Goal: Task Accomplishment & Management: Manage account settings

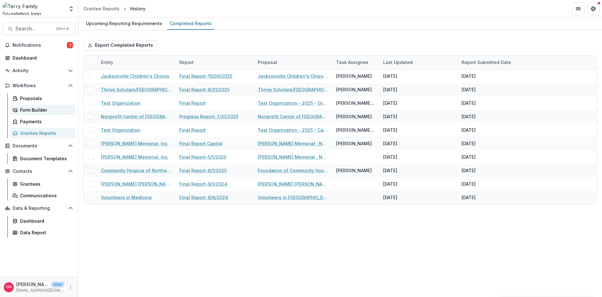
click at [39, 108] on div "Form Builder" at bounding box center [45, 110] width 50 height 7
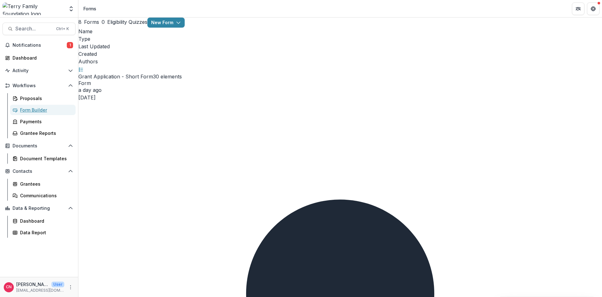
click at [10, 105] on link "Form Builder" at bounding box center [43, 110] width 66 height 10
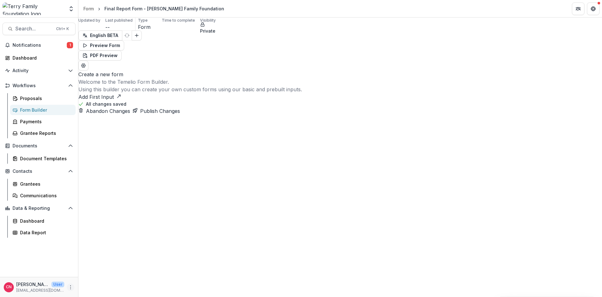
click at [71, 286] on icon "More" at bounding box center [70, 287] width 5 height 5
click at [107, 273] on link "User Settings" at bounding box center [111, 274] width 67 height 10
select select "**********"
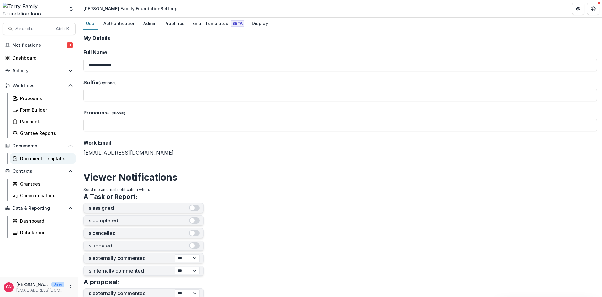
click at [38, 156] on div "Document Templates" at bounding box center [45, 158] width 50 height 7
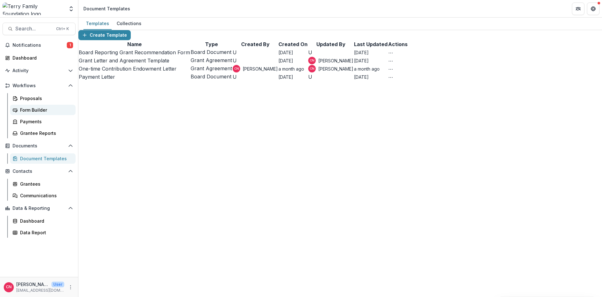
click at [30, 107] on div "Form Builder" at bounding box center [45, 110] width 50 height 7
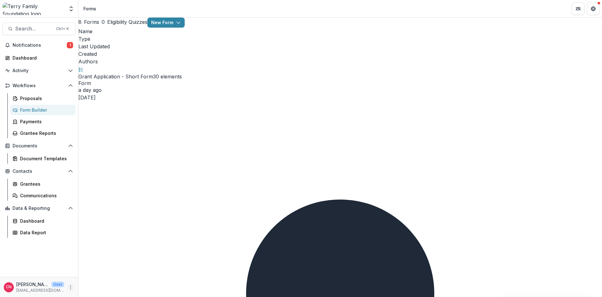
click at [71, 287] on icon "More" at bounding box center [70, 287] width 5 height 5
click at [91, 271] on link "User Settings" at bounding box center [111, 274] width 67 height 10
select select "**********"
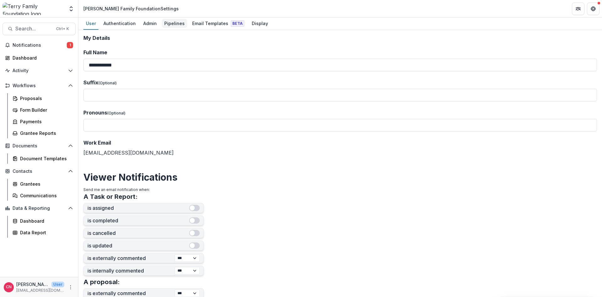
click at [175, 20] on div "Pipelines" at bounding box center [174, 23] width 25 height 9
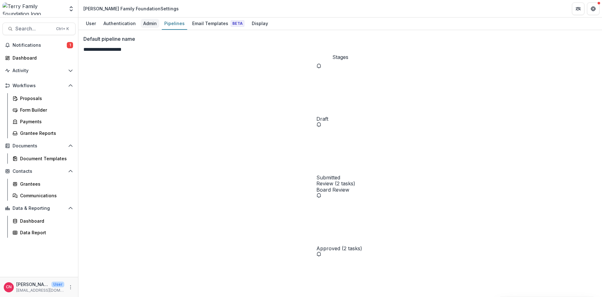
click at [147, 20] on div "Admin" at bounding box center [150, 23] width 19 height 9
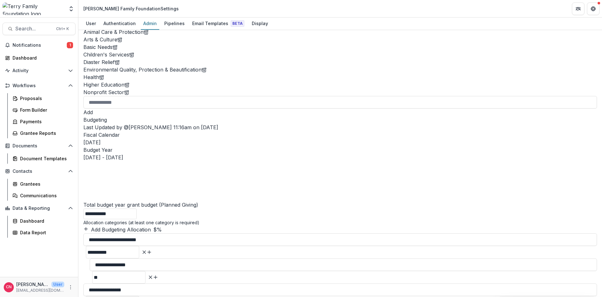
scroll to position [300, 0]
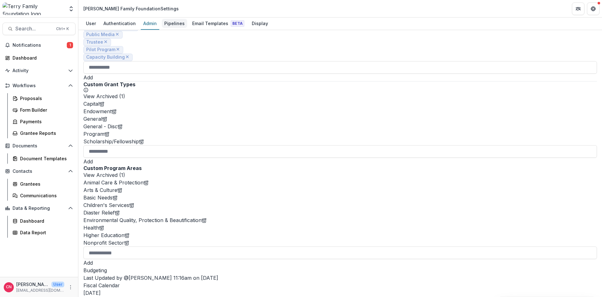
click at [168, 18] on link "Pipelines" at bounding box center [174, 24] width 25 height 12
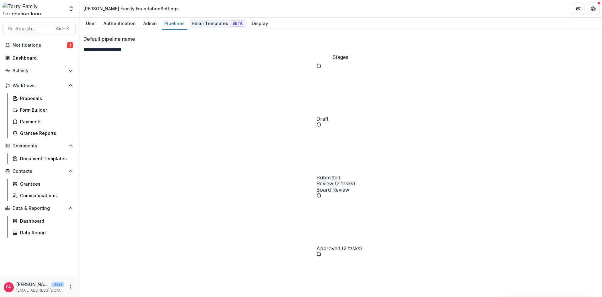
click at [201, 25] on div "Email Templates Beta" at bounding box center [218, 23] width 57 height 9
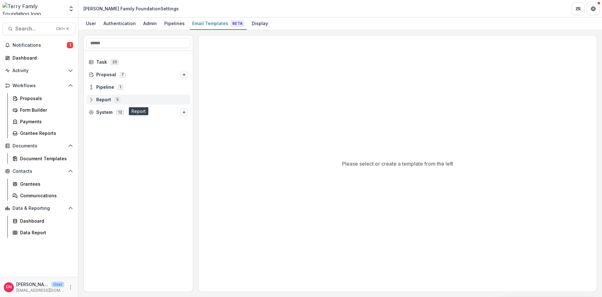
click at [104, 99] on span "Report" at bounding box center [103, 99] width 15 height 5
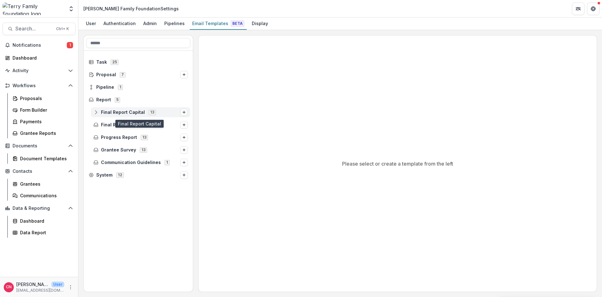
click at [182, 110] on icon "Options" at bounding box center [184, 112] width 4 height 4
click at [130, 109] on span "Final Report Capital 13" at bounding box center [136, 111] width 87 height 5
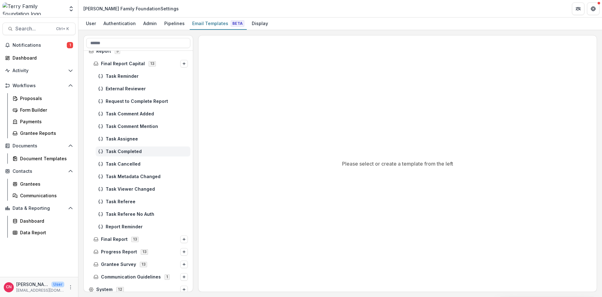
scroll to position [53, 0]
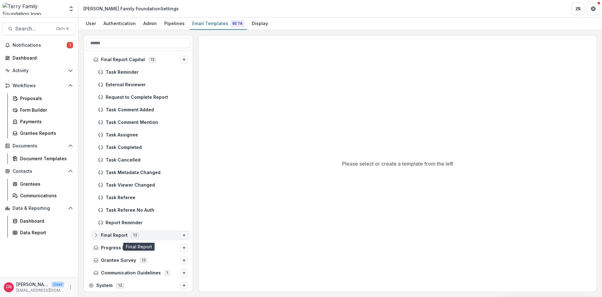
click at [119, 233] on span "Final Report" at bounding box center [114, 235] width 27 height 5
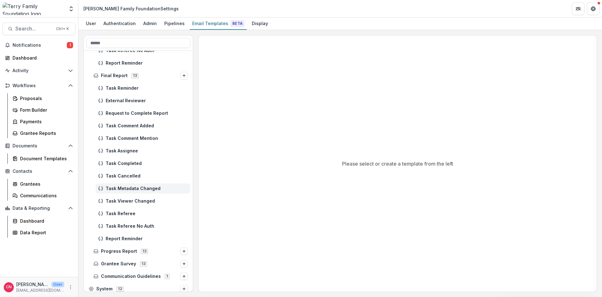
scroll to position [216, 0]
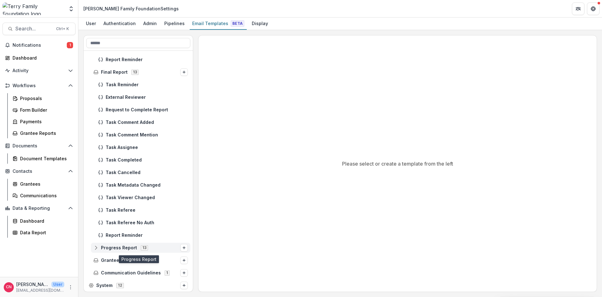
click at [129, 246] on span "Progress Report" at bounding box center [119, 247] width 36 height 5
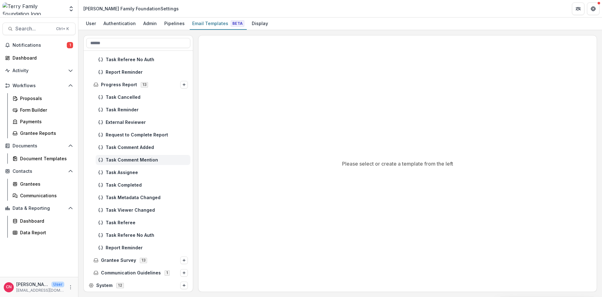
scroll to position [341, 0]
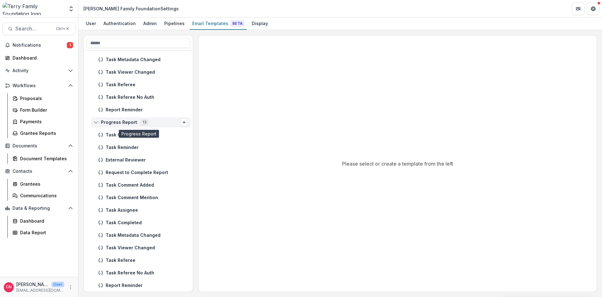
click at [125, 120] on span "Progress Report" at bounding box center [119, 122] width 36 height 5
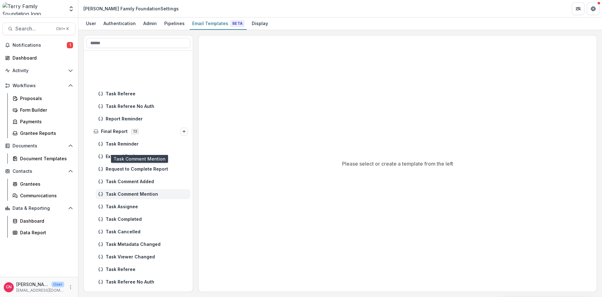
scroll to position [140, 0]
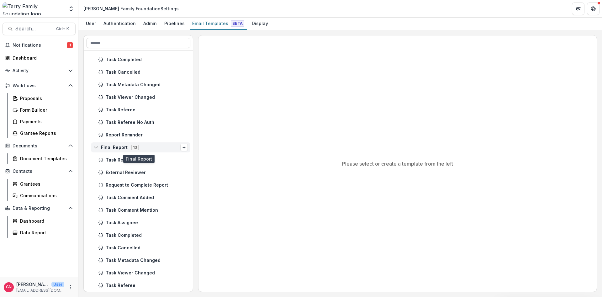
click at [119, 145] on span "Final Report" at bounding box center [114, 147] width 27 height 5
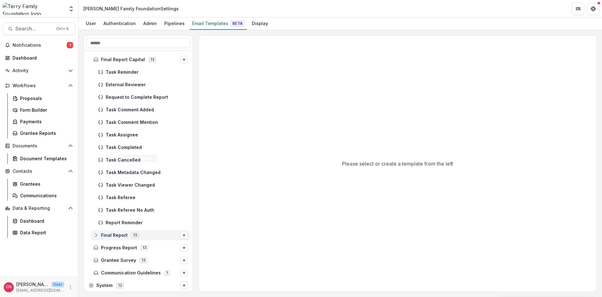
scroll to position [53, 0]
click at [128, 56] on div "Final Report Capital 13" at bounding box center [140, 60] width 99 height 10
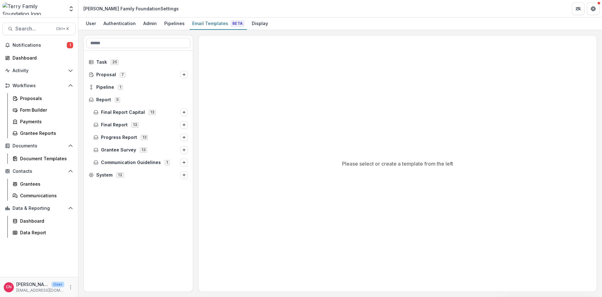
scroll to position [0, 0]
click at [123, 111] on span "Final Report Capital" at bounding box center [123, 112] width 44 height 5
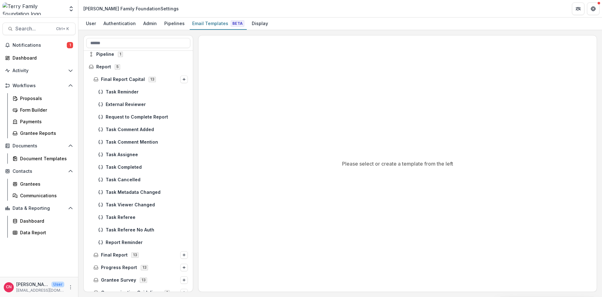
scroll to position [53, 0]
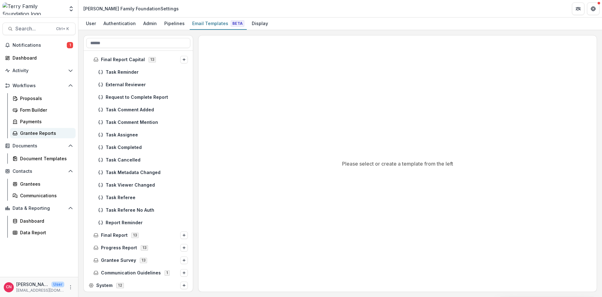
click at [45, 132] on div "Grantee Reports" at bounding box center [45, 133] width 50 height 7
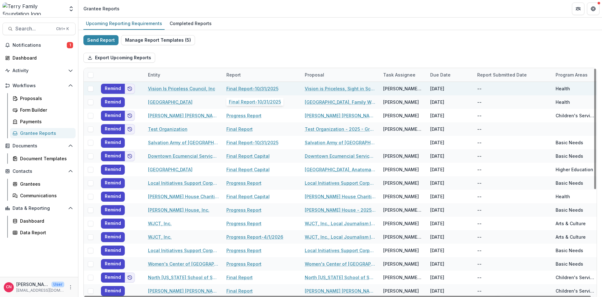
click at [268, 87] on link "Final Report-10/31/2025" at bounding box center [252, 88] width 52 height 7
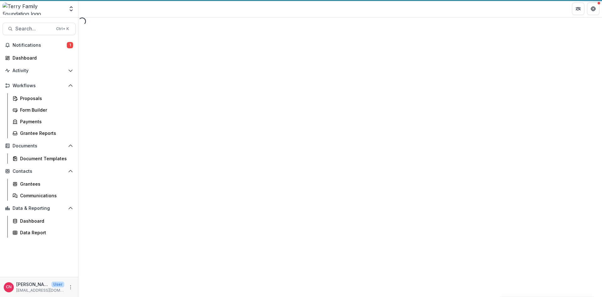
select select "********"
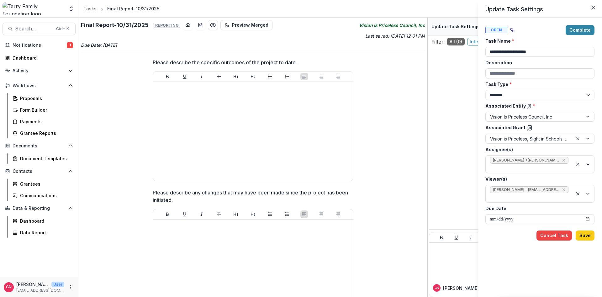
click at [27, 108] on div "**********" at bounding box center [301, 148] width 602 height 297
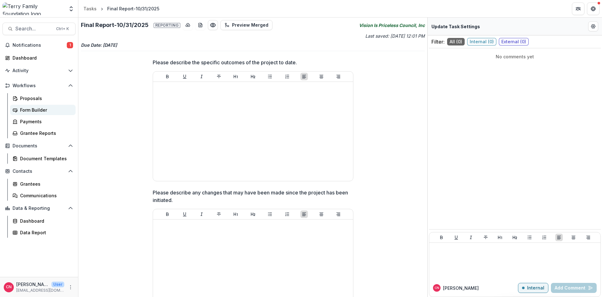
click at [37, 108] on div "Form Builder" at bounding box center [45, 110] width 50 height 7
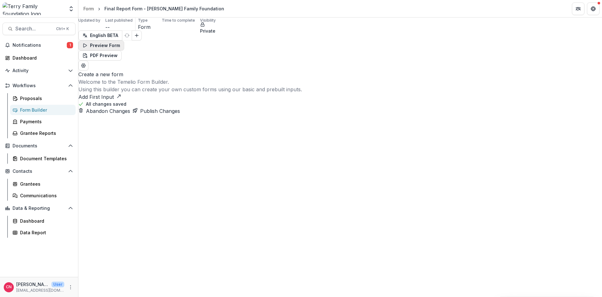
click at [124, 40] on button "Preview Form" at bounding box center [101, 45] width 46 height 10
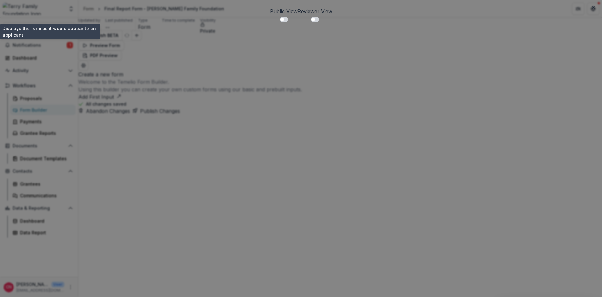
click at [270, 13] on p "Public View" at bounding box center [284, 12] width 28 height 8
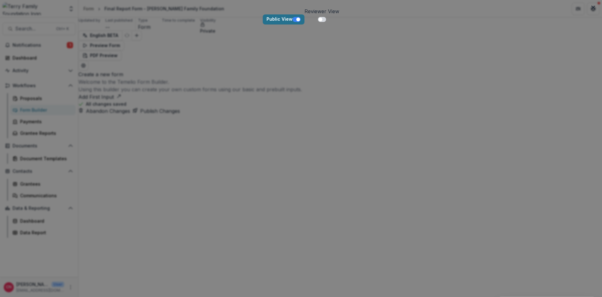
click at [267, 17] on p "Public View" at bounding box center [280, 19] width 26 height 5
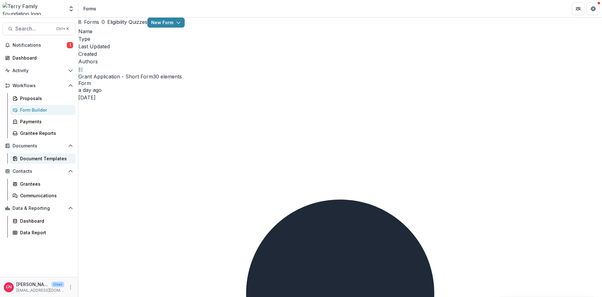
click at [58, 156] on div "Document Templates" at bounding box center [45, 158] width 50 height 7
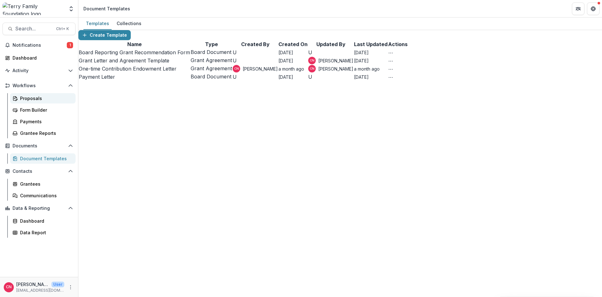
click at [27, 96] on div "Proposals" at bounding box center [45, 98] width 50 height 7
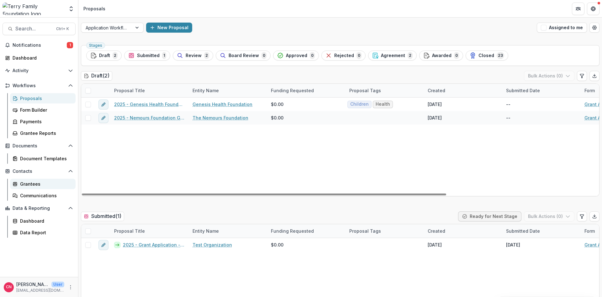
click at [29, 184] on div "Grantees" at bounding box center [45, 184] width 50 height 7
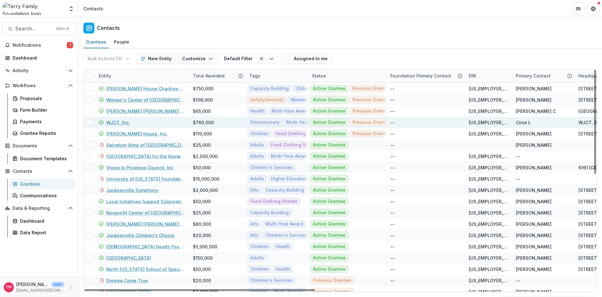
click at [118, 120] on link "WJCT, Inc." at bounding box center [118, 122] width 24 height 7
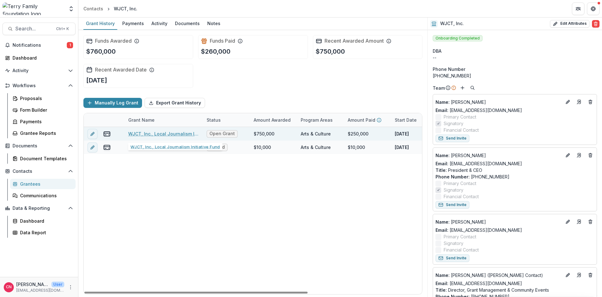
click at [163, 133] on link "WJCT, Inc., Local Journalism Initiative Fund" at bounding box center [163, 133] width 71 height 7
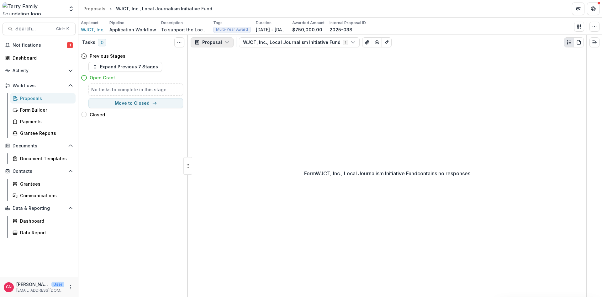
click at [227, 40] on icon "button" at bounding box center [227, 42] width 5 height 5
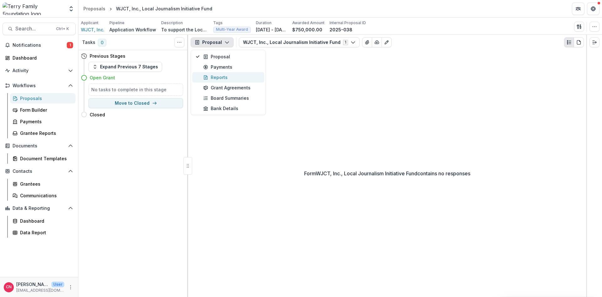
click at [220, 75] on div "Reports" at bounding box center [231, 77] width 57 height 7
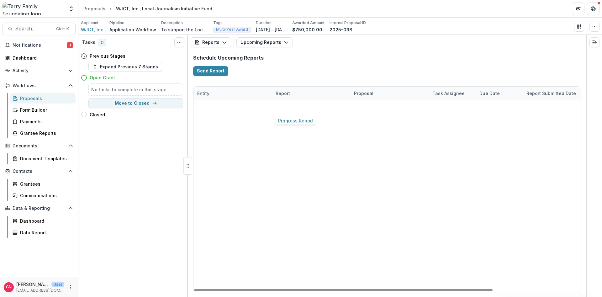
click at [299, 105] on link "Progress Report" at bounding box center [293, 107] width 35 height 7
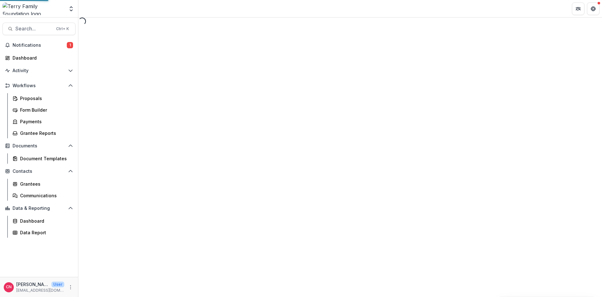
select select "********"
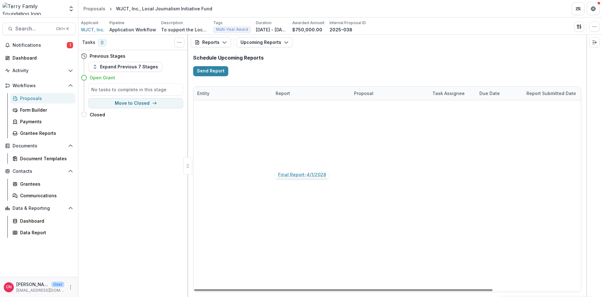
click at [303, 161] on link "Final Report-4/1/2028" at bounding box center [300, 161] width 48 height 7
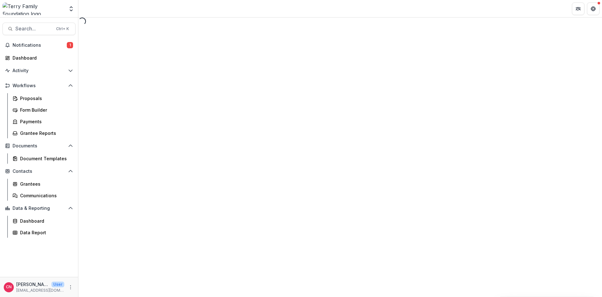
select select "********"
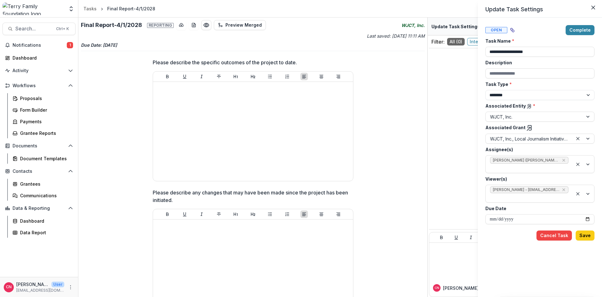
click at [36, 109] on div "**********" at bounding box center [301, 148] width 602 height 297
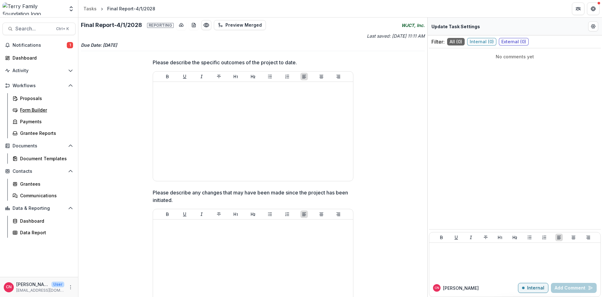
click at [36, 109] on div "Form Builder" at bounding box center [45, 110] width 50 height 7
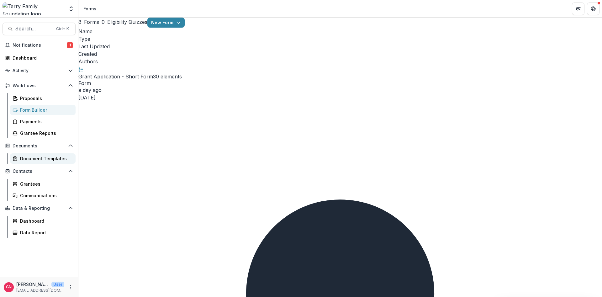
click at [46, 157] on div "Document Templates" at bounding box center [45, 158] width 50 height 7
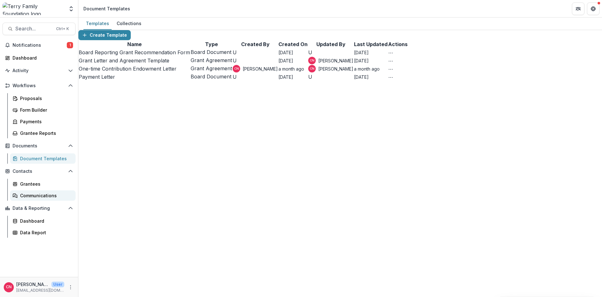
click at [46, 197] on div "Communications" at bounding box center [45, 195] width 50 height 7
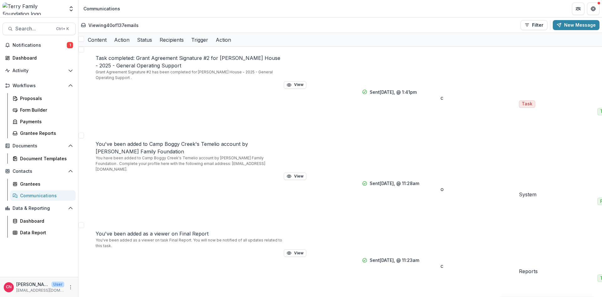
scroll to position [113, 0]
drag, startPoint x: 70, startPoint y: 286, endPoint x: 77, endPoint y: 265, distance: 21.8
click at [70, 284] on button "More" at bounding box center [71, 287] width 8 height 8
click at [108, 272] on link "User Settings" at bounding box center [111, 274] width 67 height 10
select select "**********"
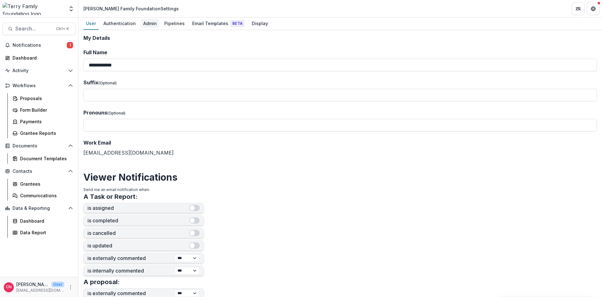
click at [149, 21] on div "Admin" at bounding box center [150, 23] width 19 height 9
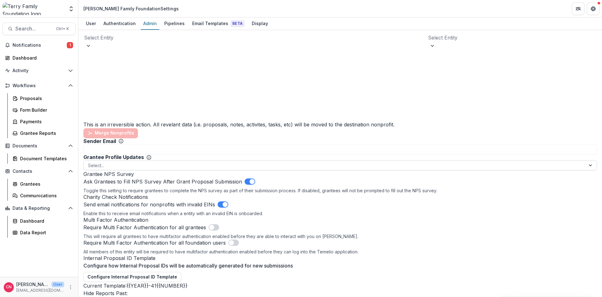
scroll to position [902, 0]
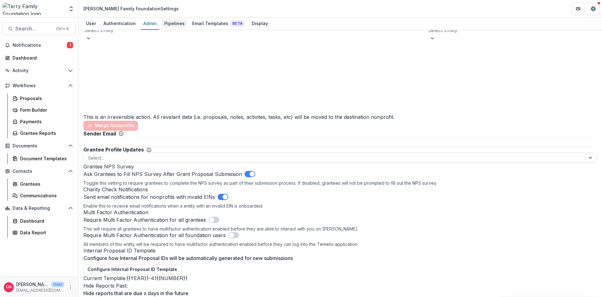
click at [171, 24] on div "Pipelines" at bounding box center [174, 23] width 25 height 9
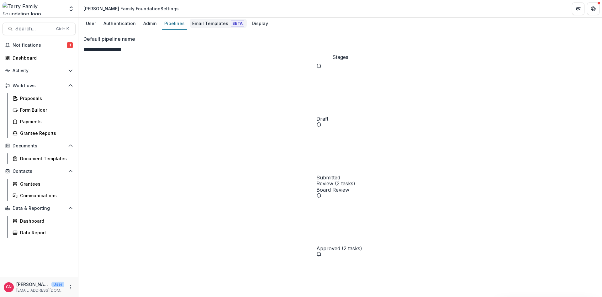
click at [205, 20] on div "Email Templates Beta" at bounding box center [218, 23] width 57 height 9
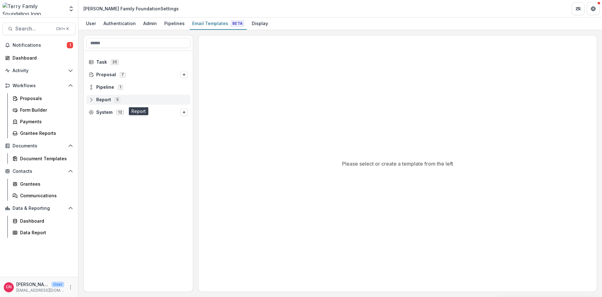
click at [98, 98] on span "Report" at bounding box center [103, 99] width 15 height 5
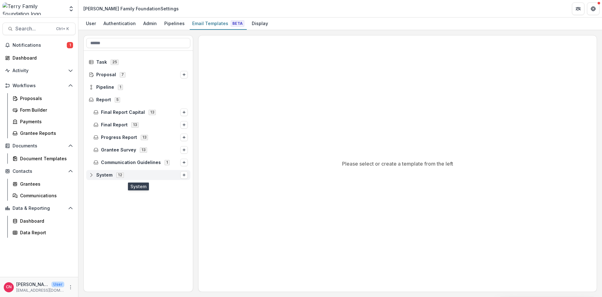
click at [105, 173] on span "System" at bounding box center [104, 174] width 16 height 5
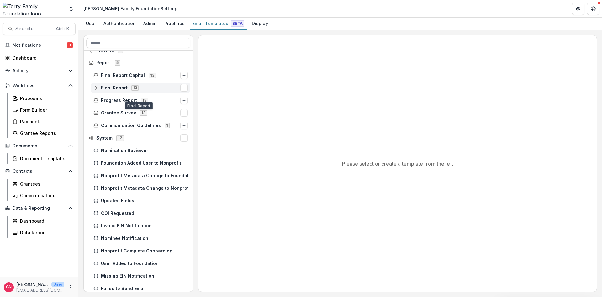
scroll to position [40, 0]
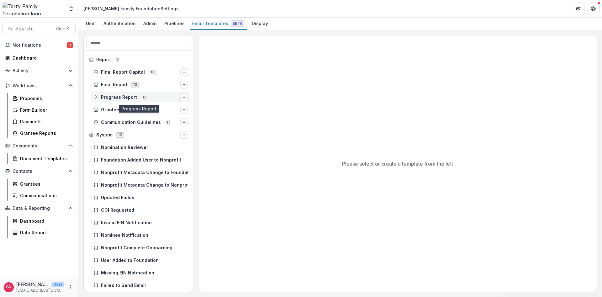
click at [107, 95] on span "Progress Report" at bounding box center [119, 97] width 36 height 5
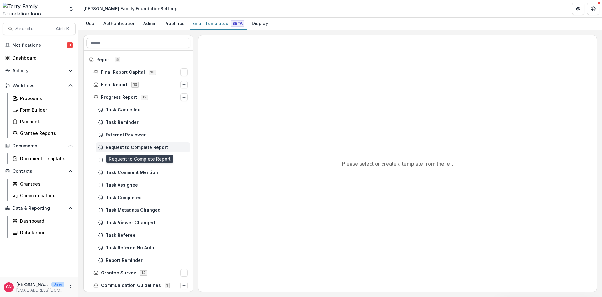
click at [140, 147] on span "Request to Complete Report" at bounding box center [147, 147] width 82 height 5
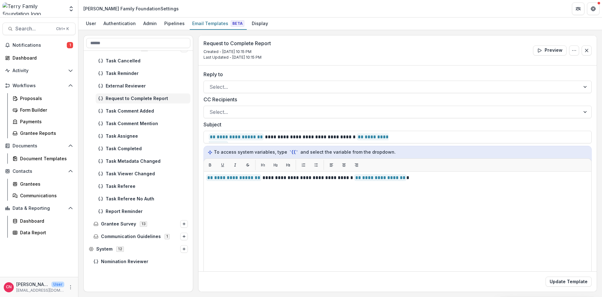
scroll to position [115, 0]
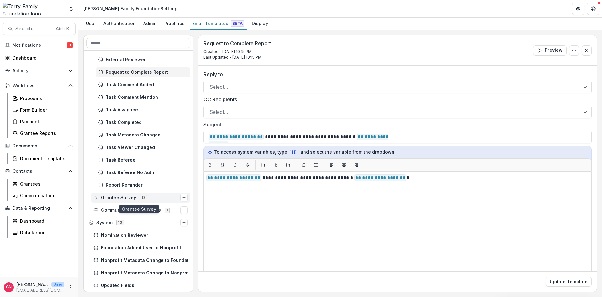
click at [124, 197] on span "Grantee Survey" at bounding box center [118, 197] width 35 height 5
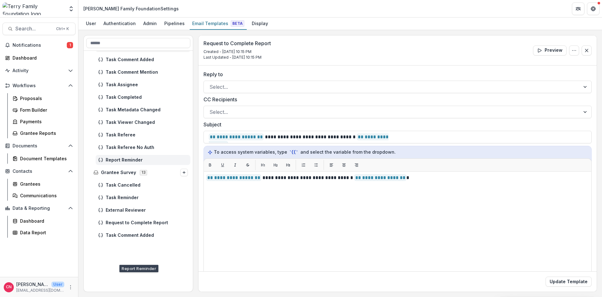
scroll to position [0, 0]
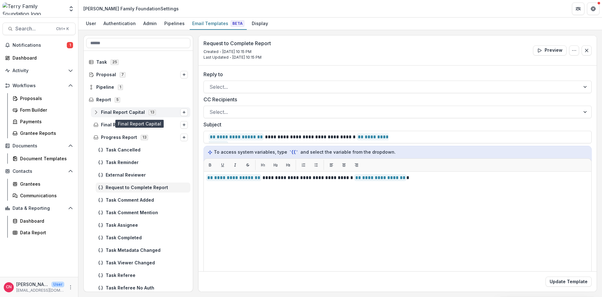
click at [111, 109] on div "Final Report Capital 13" at bounding box center [140, 112] width 99 height 10
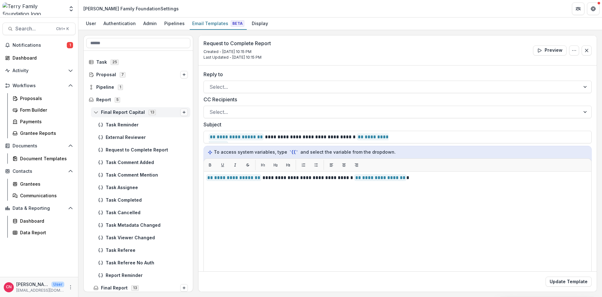
click at [184, 111] on icon "Options" at bounding box center [184, 112] width 4 height 4
click at [132, 110] on span "Final Report Capital" at bounding box center [123, 112] width 44 height 5
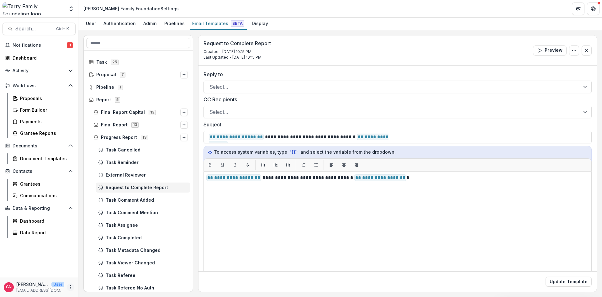
click at [71, 285] on icon "More" at bounding box center [70, 287] width 5 height 5
click at [98, 262] on link "Help Center" at bounding box center [111, 263] width 67 height 10
click at [42, 132] on div "Grantee Reports" at bounding box center [45, 133] width 50 height 7
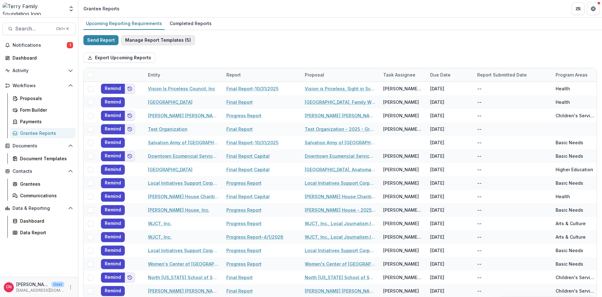
click at [154, 40] on button "Manage Report Templates ( 5 )" at bounding box center [158, 40] width 74 height 10
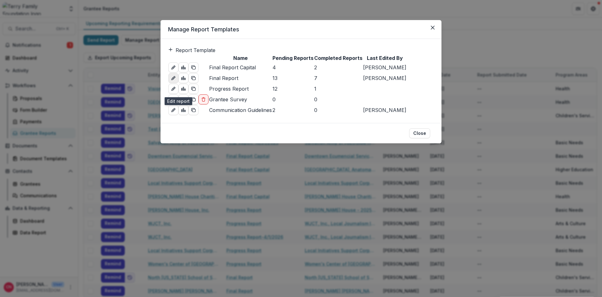
click at [175, 83] on link "edit-report" at bounding box center [173, 78] width 10 height 10
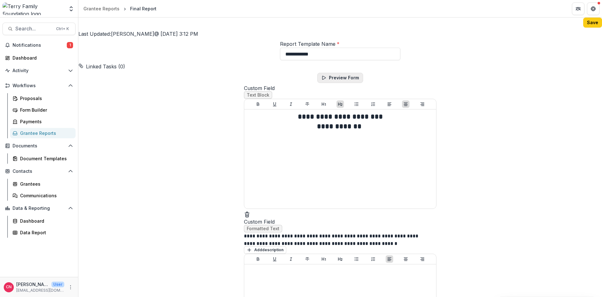
click at [330, 83] on button "Preview Form" at bounding box center [340, 78] width 46 height 10
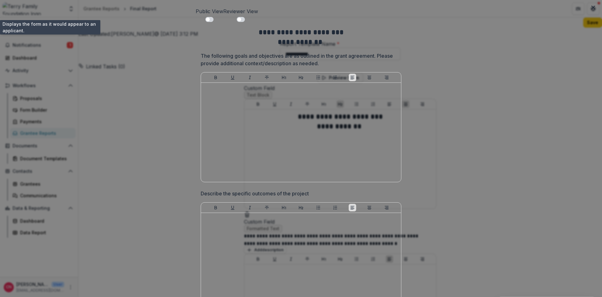
click at [196, 9] on button "Public View" at bounding box center [210, 15] width 28 height 15
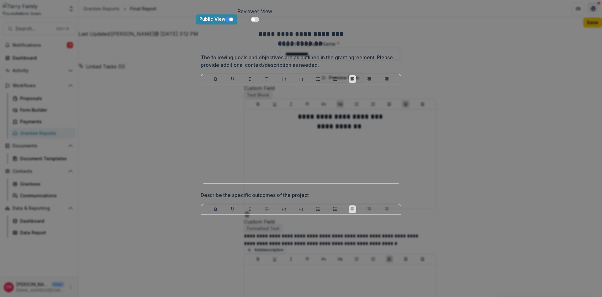
click at [592, 8] on icon "Close" at bounding box center [593, 8] width 4 height 4
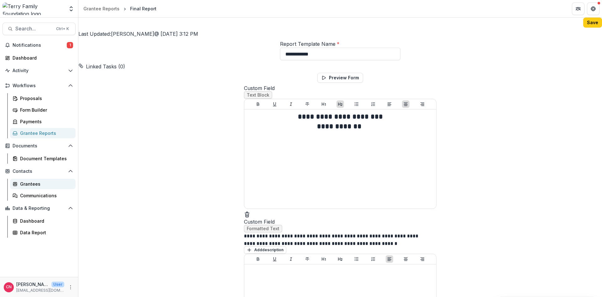
click at [26, 183] on div "Grantees" at bounding box center [45, 184] width 50 height 7
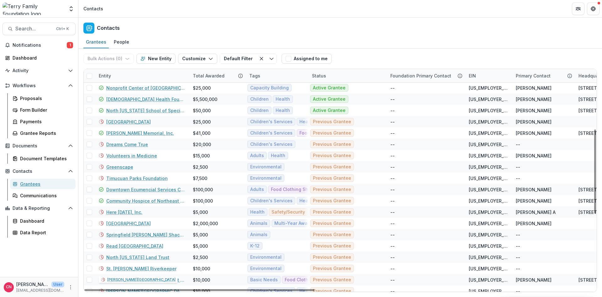
scroll to position [130, 0]
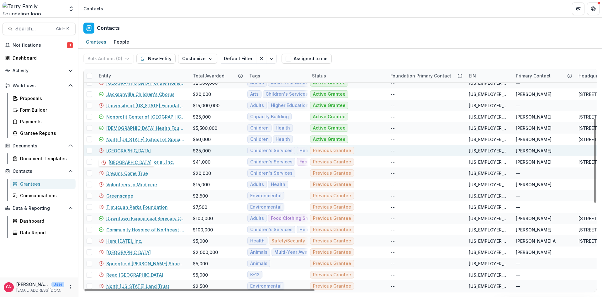
click at [135, 149] on link "[GEOGRAPHIC_DATA]" at bounding box center [128, 150] width 45 height 7
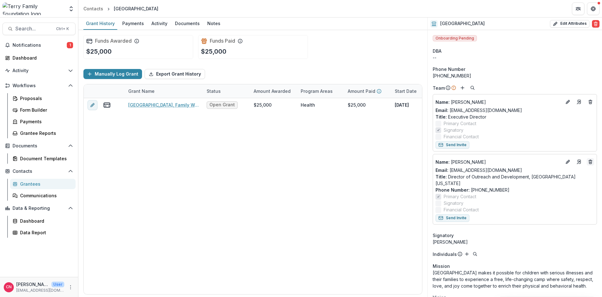
click at [592, 163] on icon "Deletes" at bounding box center [590, 162] width 3 height 3
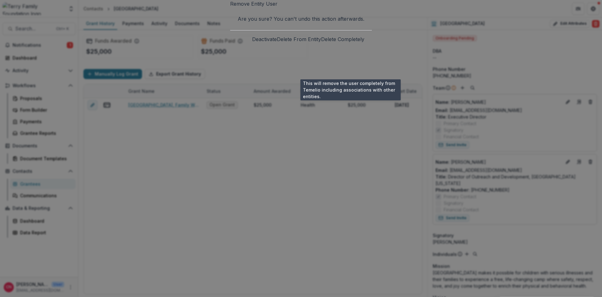
click at [343, 43] on button "Delete Completely" at bounding box center [342, 39] width 43 height 8
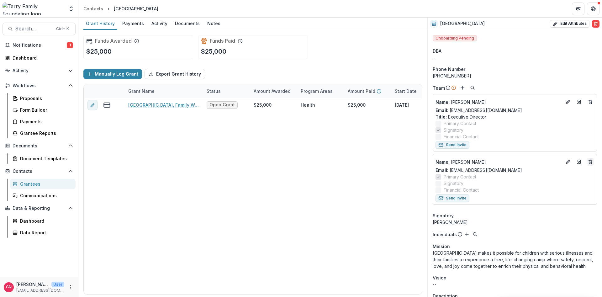
click at [590, 161] on icon "Deletes" at bounding box center [590, 161] width 5 height 5
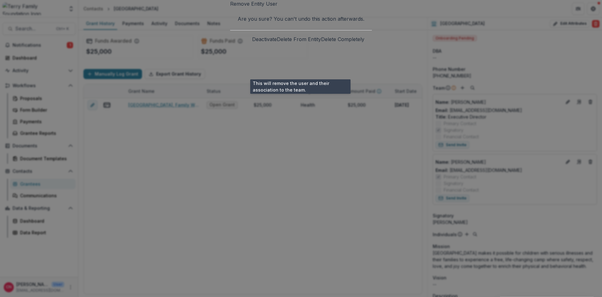
click at [299, 43] on button "Delete From Entity" at bounding box center [299, 39] width 44 height 8
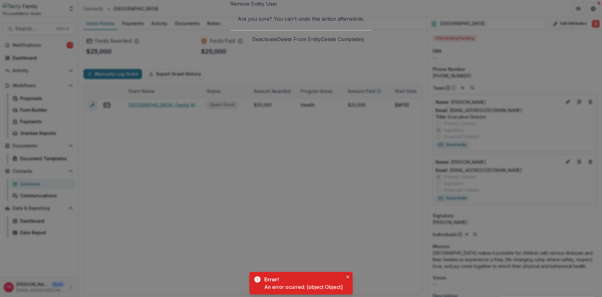
click at [346, 276] on button "Close" at bounding box center [348, 277] width 8 height 8
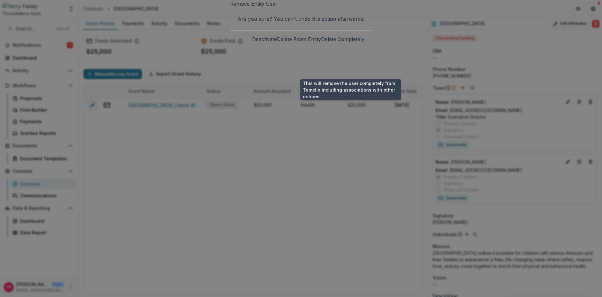
click at [354, 43] on button "Delete Completely" at bounding box center [342, 39] width 43 height 8
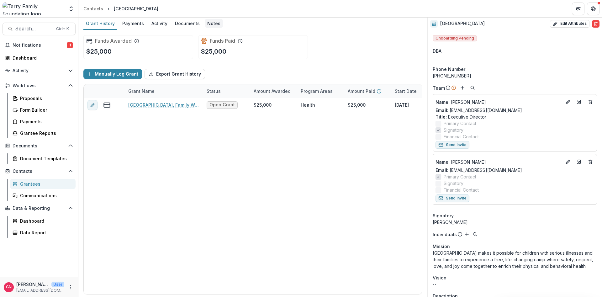
click at [211, 22] on div "Notes" at bounding box center [214, 23] width 18 height 9
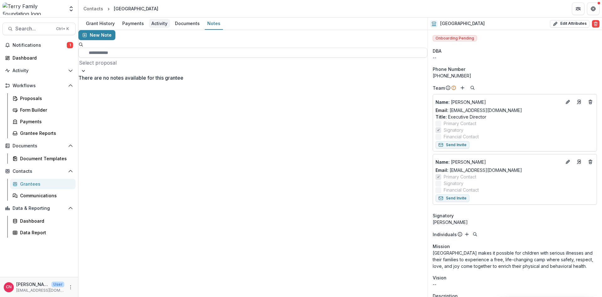
click at [160, 23] on div "Activity" at bounding box center [159, 23] width 21 height 9
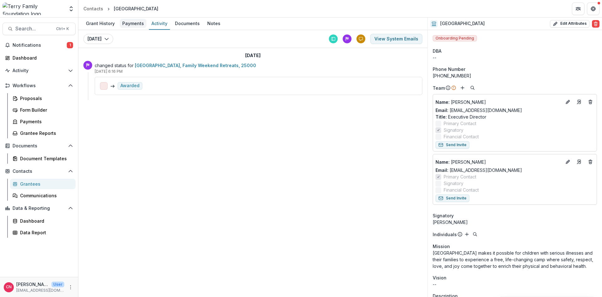
click at [128, 21] on div "Payments" at bounding box center [133, 23] width 27 height 9
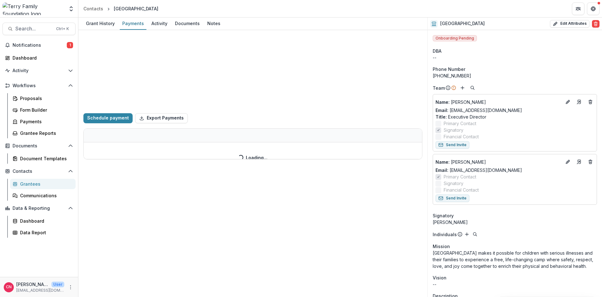
select select "****"
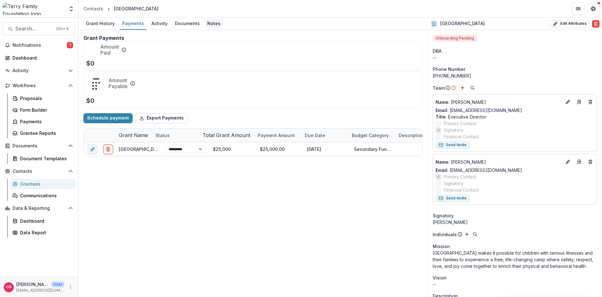
click at [213, 23] on div "Notes" at bounding box center [214, 23] width 18 height 9
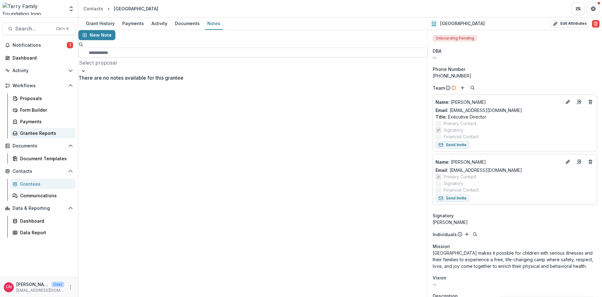
click at [50, 132] on div "Grantee Reports" at bounding box center [45, 133] width 50 height 7
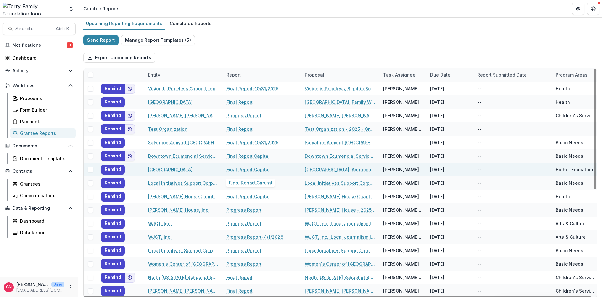
click at [258, 168] on link "Final Report Capital" at bounding box center [247, 169] width 43 height 7
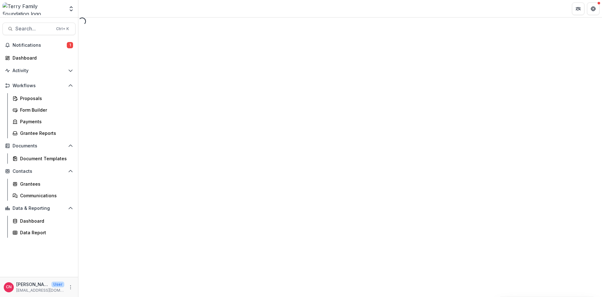
select select "********"
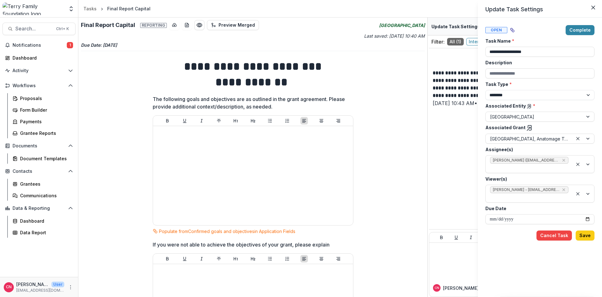
click at [29, 132] on div "**********" at bounding box center [301, 148] width 602 height 297
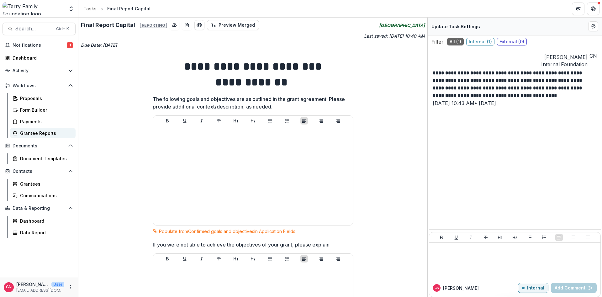
click at [45, 131] on div "Grantee Reports" at bounding box center [45, 133] width 50 height 7
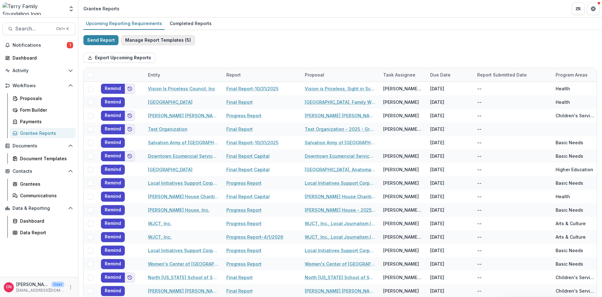
click at [167, 40] on button "Manage Report Templates ( 5 )" at bounding box center [158, 40] width 74 height 10
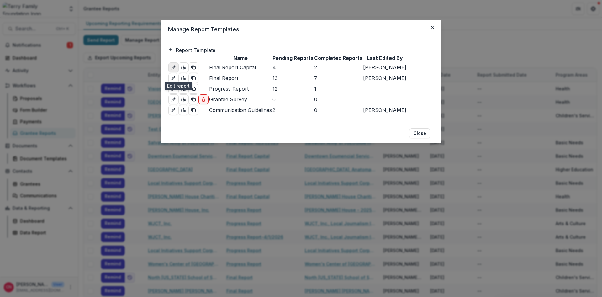
click at [176, 70] on icon "edit-report" at bounding box center [173, 67] width 5 height 5
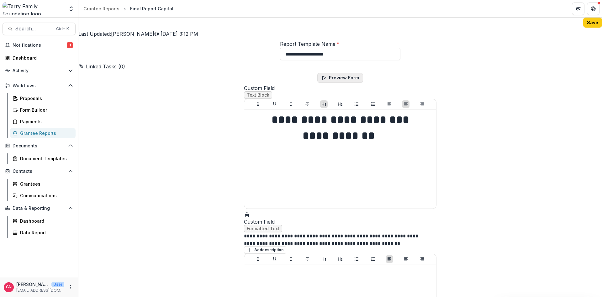
click at [337, 83] on button "Preview Form" at bounding box center [340, 78] width 46 height 10
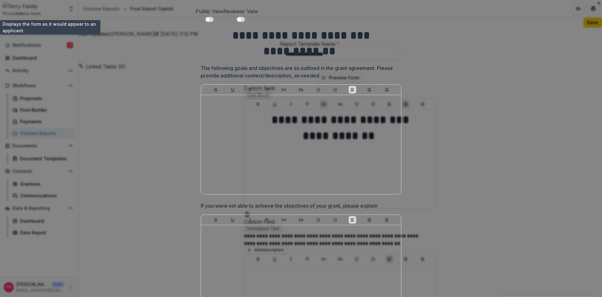
click at [196, 12] on p "Public View" at bounding box center [210, 12] width 28 height 8
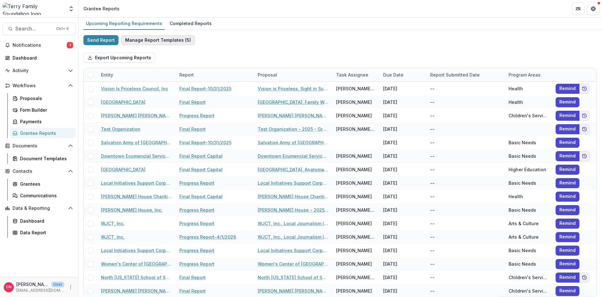
click at [152, 39] on button "Manage Report Templates ( 5 )" at bounding box center [158, 40] width 74 height 10
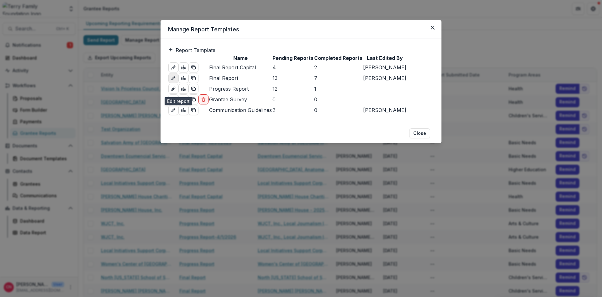
click at [176, 81] on icon "edit-report" at bounding box center [173, 78] width 5 height 5
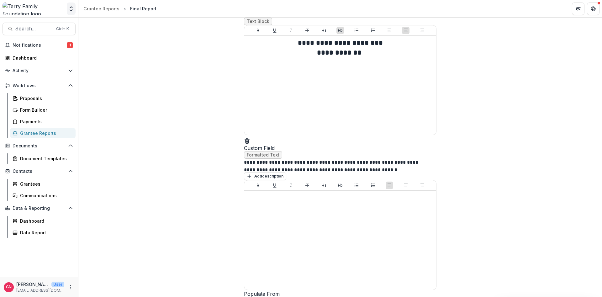
scroll to position [21, 0]
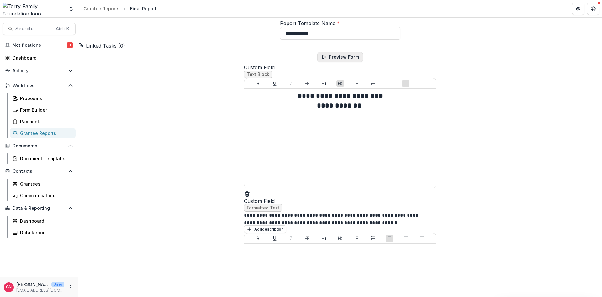
click at [336, 62] on button "Preview Form" at bounding box center [340, 57] width 46 height 10
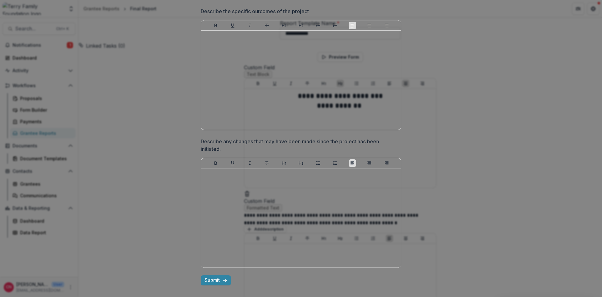
scroll to position [0, 0]
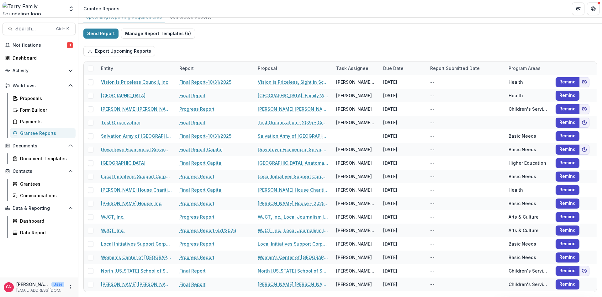
scroll to position [7, 0]
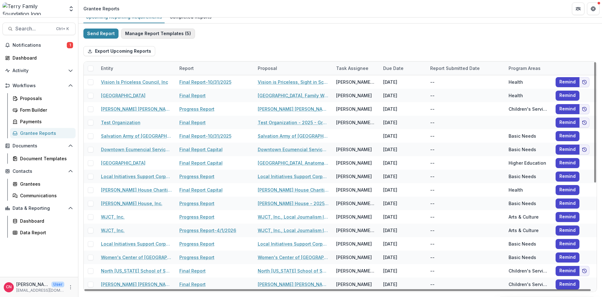
click at [145, 34] on button "Manage Report Templates ( 5 )" at bounding box center [158, 34] width 74 height 10
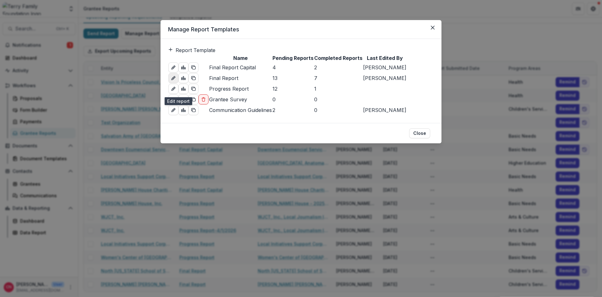
click at [176, 81] on icon "edit-report" at bounding box center [173, 78] width 5 height 5
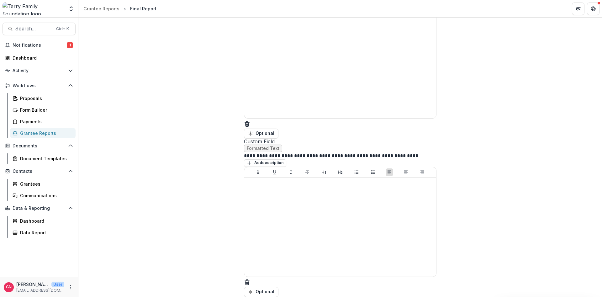
scroll to position [548, 0]
click at [261, 119] on icon "Add field" at bounding box center [258, 124] width 10 height 10
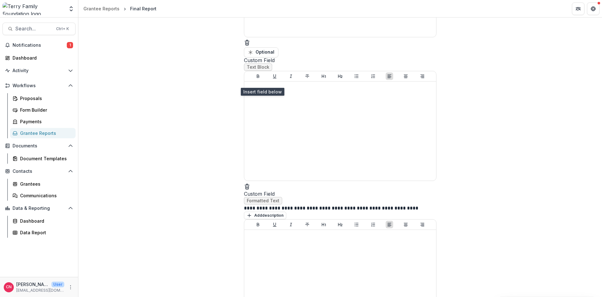
scroll to position [585, 0]
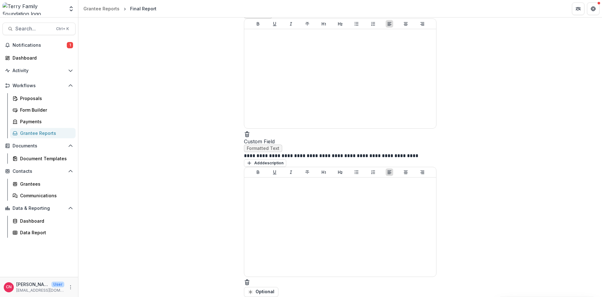
click at [248, 133] on line "Delete field" at bounding box center [247, 133] width 4 height 0
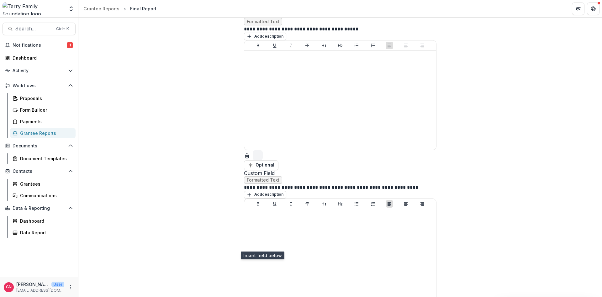
click at [260, 160] on icon "Add field" at bounding box center [258, 155] width 10 height 10
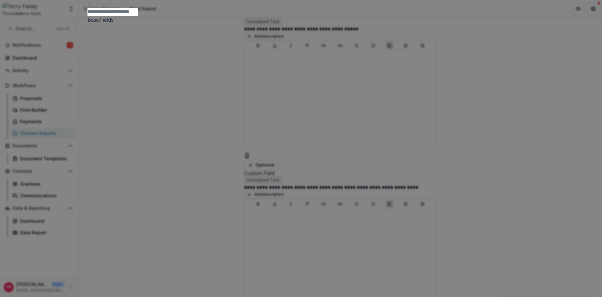
scroll to position [75, 0]
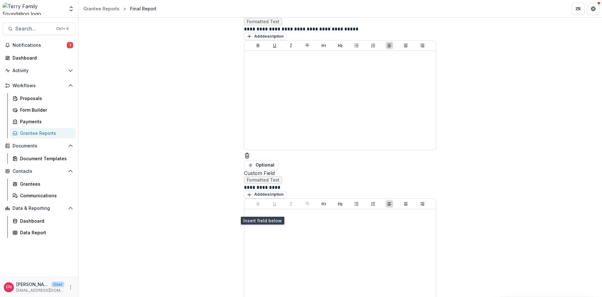
scroll to position [548, 0]
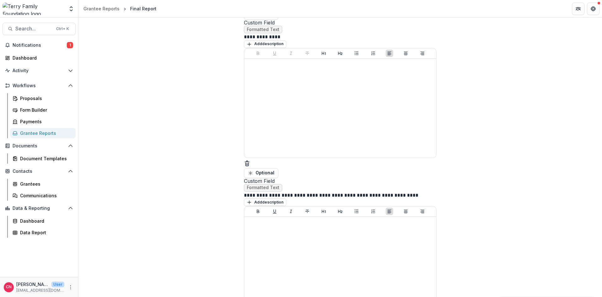
drag, startPoint x: 247, startPoint y: 140, endPoint x: 310, endPoint y: 116, distance: 66.7
click at [248, 40] on p "**********" at bounding box center [337, 36] width 187 height 7
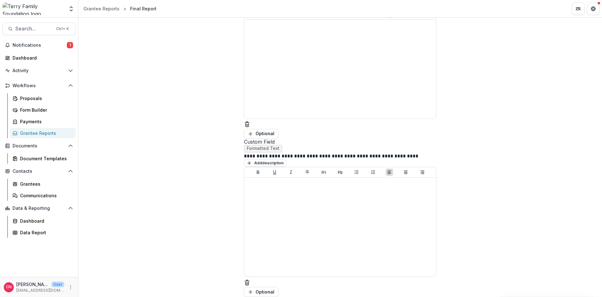
scroll to position [546, 0]
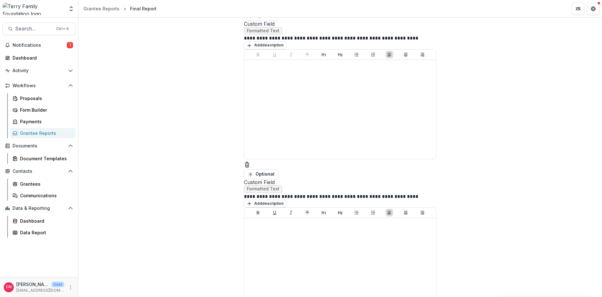
click at [278, 41] on p "**********" at bounding box center [337, 37] width 187 height 7
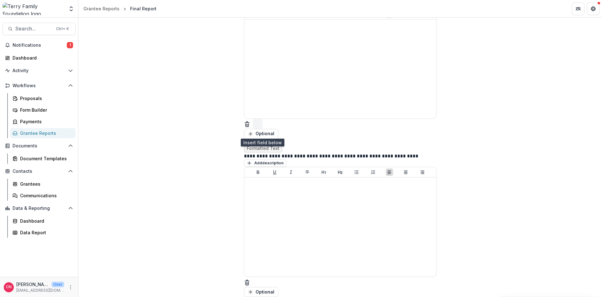
click at [261, 129] on icon "Add field" at bounding box center [258, 124] width 10 height 10
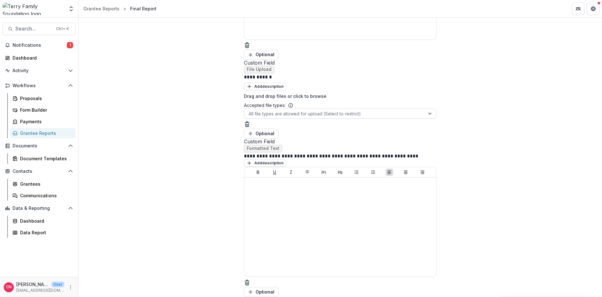
click at [255, 80] on p "**********" at bounding box center [337, 76] width 187 height 7
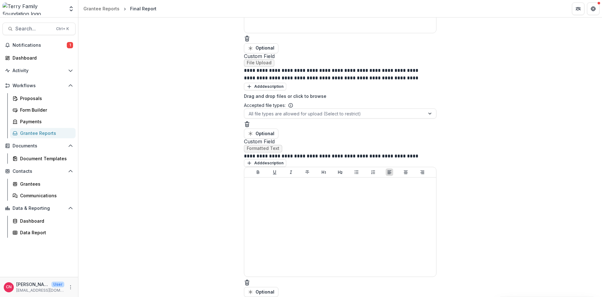
scroll to position [847, 0]
click at [258, 120] on line "Add field" at bounding box center [258, 123] width 0 height 6
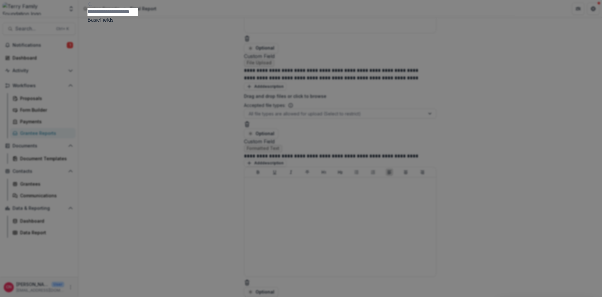
scroll to position [113, 0]
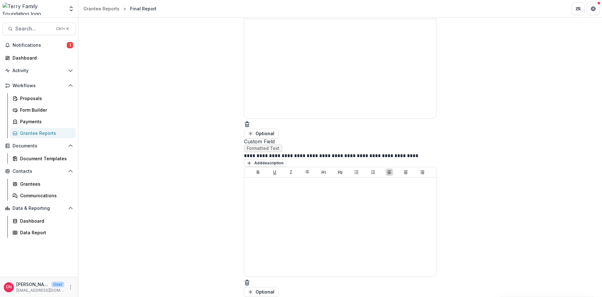
drag, startPoint x: 329, startPoint y: 26, endPoint x: 416, endPoint y: 31, distance: 87.0
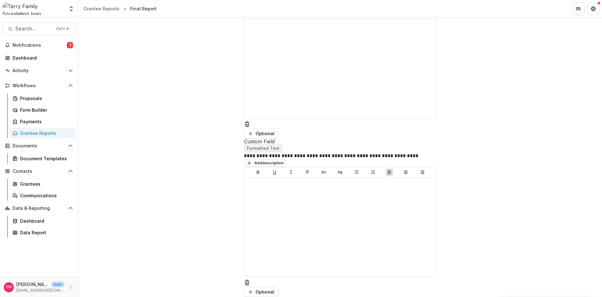
paste div
click at [248, 280] on icon "Delete field" at bounding box center [247, 282] width 6 height 6
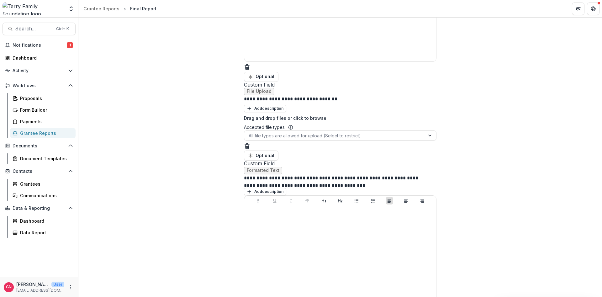
scroll to position [870, 0]
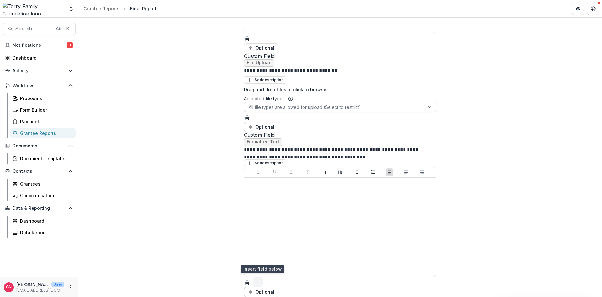
click at [260, 279] on icon "Add field" at bounding box center [258, 282] width 10 height 10
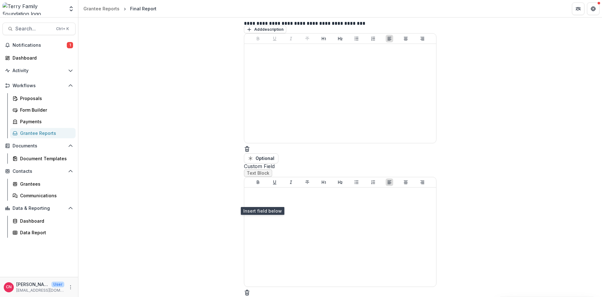
scroll to position [1034, 0]
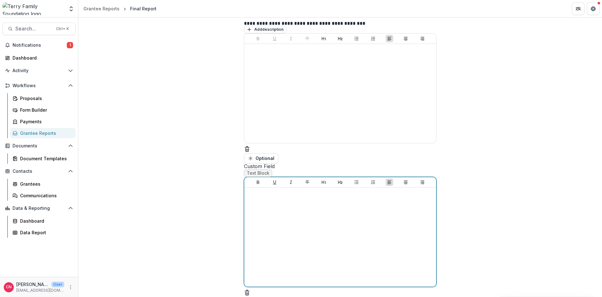
click at [262, 190] on div at bounding box center [340, 237] width 187 height 94
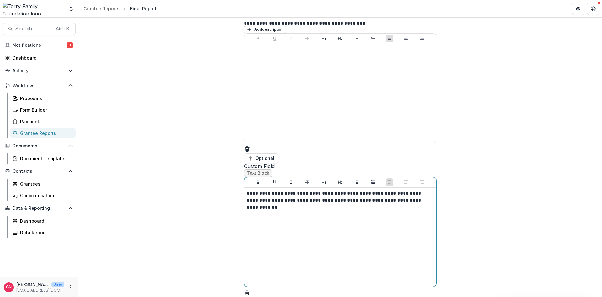
click at [316, 229] on div "**********" at bounding box center [340, 237] width 187 height 94
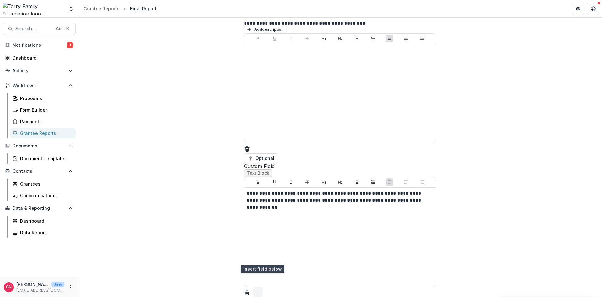
click at [261, 287] on button "Add field" at bounding box center [258, 292] width 10 height 10
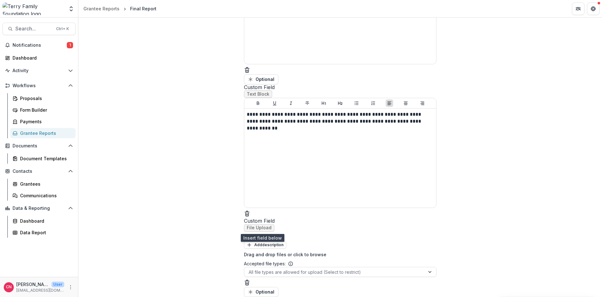
scroll to position [1162, 0]
click at [246, 232] on div "**********" at bounding box center [340, 235] width 193 height 7
click at [248, 232] on p "**********" at bounding box center [337, 235] width 187 height 7
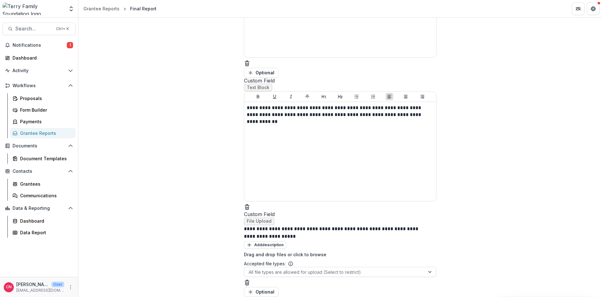
scroll to position [1169, 0]
click at [261, 278] on icon "Add field" at bounding box center [258, 282] width 10 height 10
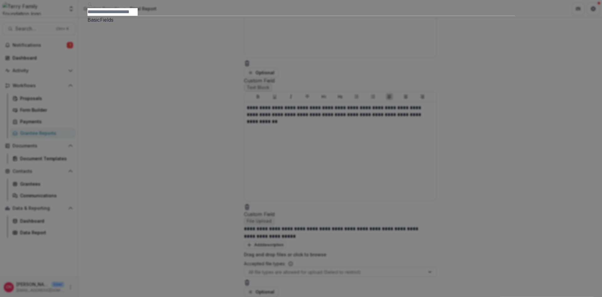
scroll to position [113, 0]
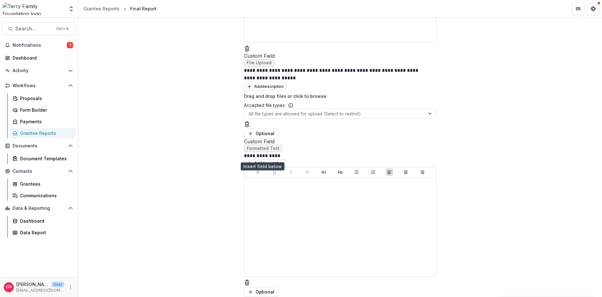
scroll to position [1320, 0]
click at [247, 159] on p "**********" at bounding box center [337, 155] width 187 height 7
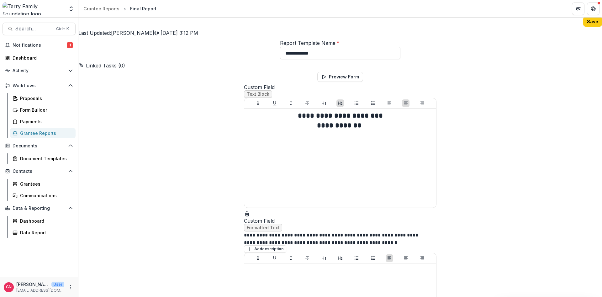
scroll to position [0, 0]
click at [588, 23] on button "Save" at bounding box center [592, 23] width 19 height 10
click at [43, 133] on div "Grantee Reports" at bounding box center [45, 133] width 50 height 7
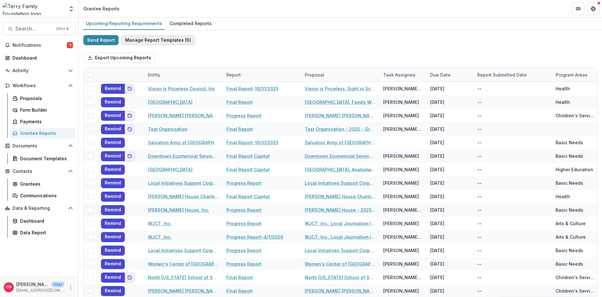
click at [153, 37] on button "Manage Report Templates ( 5 )" at bounding box center [158, 40] width 74 height 10
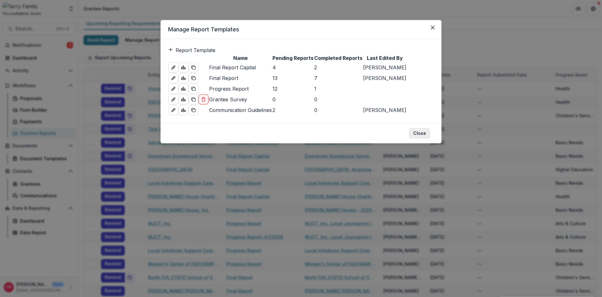
click at [416, 138] on button "Close" at bounding box center [419, 133] width 21 height 10
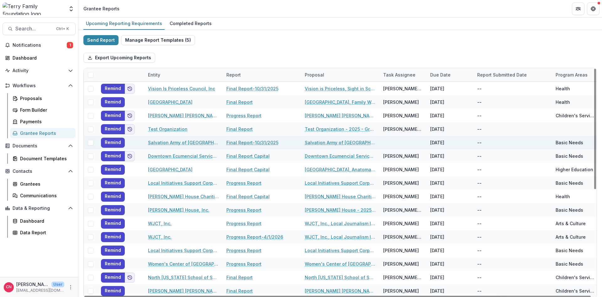
click at [89, 143] on span at bounding box center [91, 143] width 6 height 6
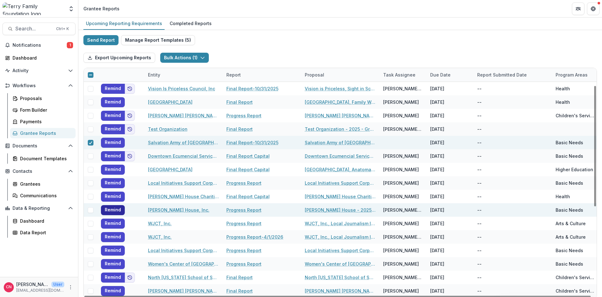
scroll to position [113, 0]
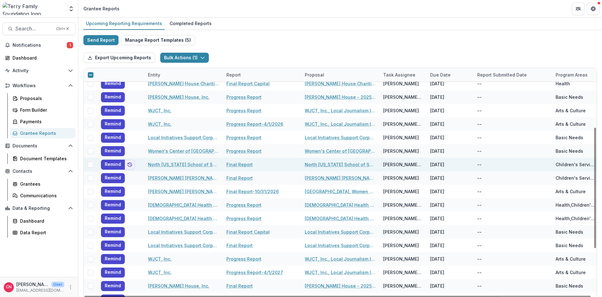
click at [91, 164] on span at bounding box center [91, 165] width 6 height 6
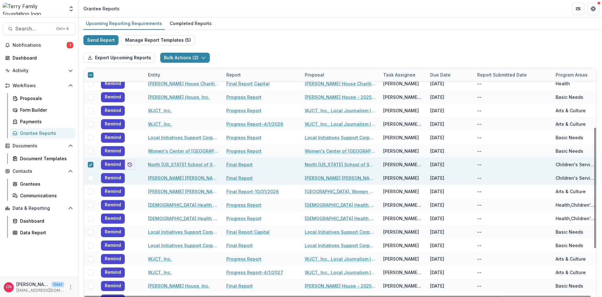
click at [90, 178] on span at bounding box center [91, 178] width 6 height 6
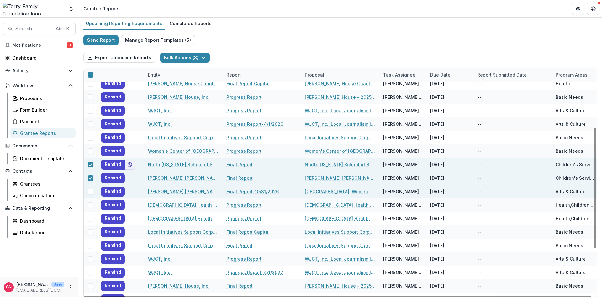
click at [90, 189] on span at bounding box center [91, 192] width 6 height 6
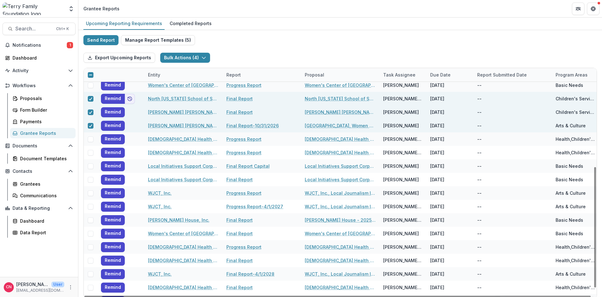
scroll to position [188, 0]
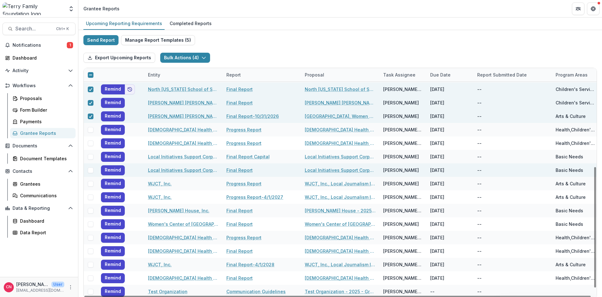
click at [90, 169] on span at bounding box center [91, 170] width 6 height 6
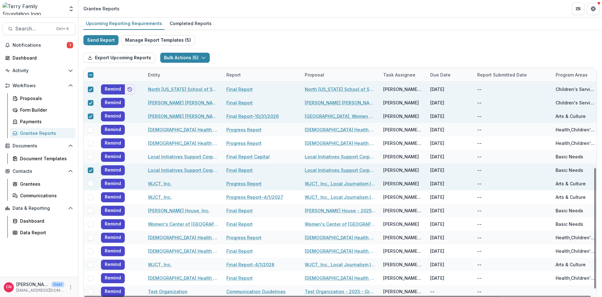
scroll to position [202, 0]
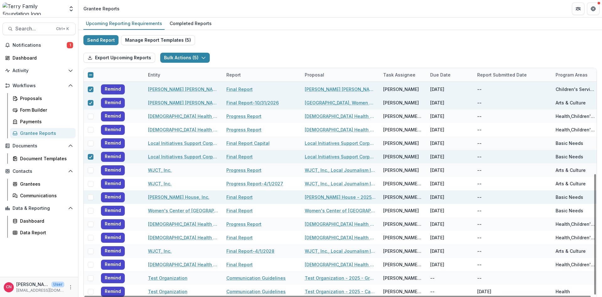
click at [90, 196] on span at bounding box center [91, 197] width 6 height 6
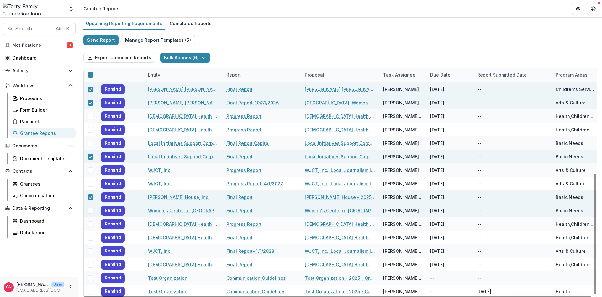
click at [89, 212] on span at bounding box center [91, 211] width 6 height 6
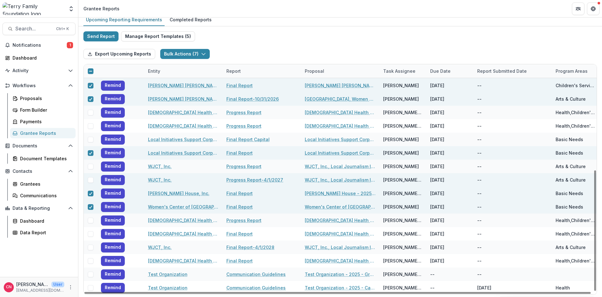
scroll to position [7, 0]
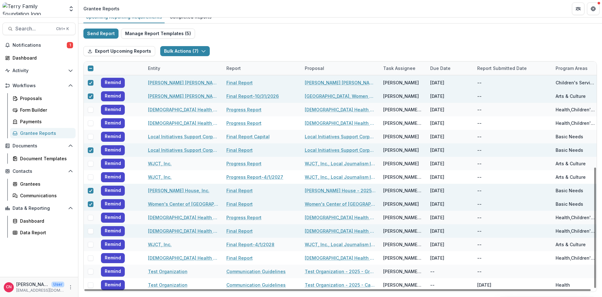
click at [87, 231] on div at bounding box center [90, 231] width 13 height 6
click at [92, 231] on span at bounding box center [91, 231] width 6 height 6
click at [89, 230] on icon at bounding box center [91, 231] width 4 height 3
click at [201, 49] on icon "button" at bounding box center [203, 51] width 5 height 5
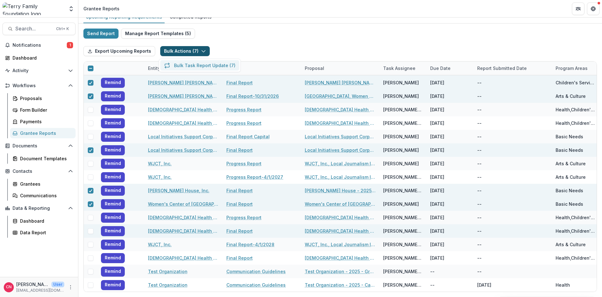
click at [179, 64] on button "Bulk Task Report Update ( 7 )" at bounding box center [199, 65] width 79 height 10
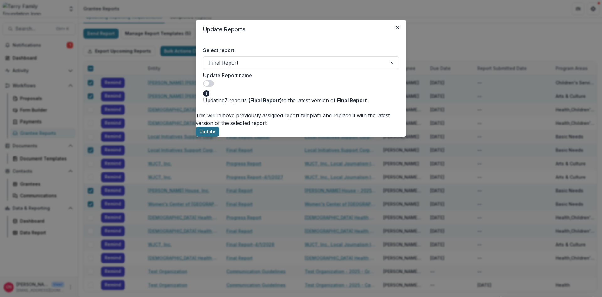
click at [219, 127] on button "Update" at bounding box center [208, 132] width 24 height 10
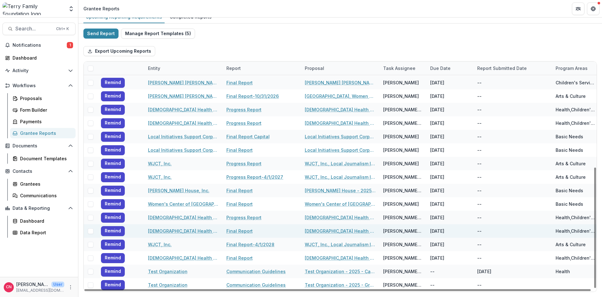
click at [89, 232] on span at bounding box center [91, 231] width 6 height 6
click at [200, 50] on icon "button" at bounding box center [202, 51] width 5 height 5
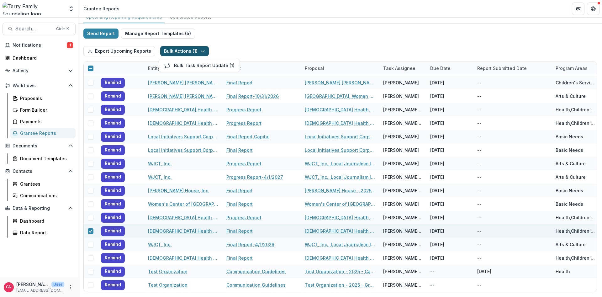
click at [201, 50] on icon "button" at bounding box center [202, 51] width 5 height 5
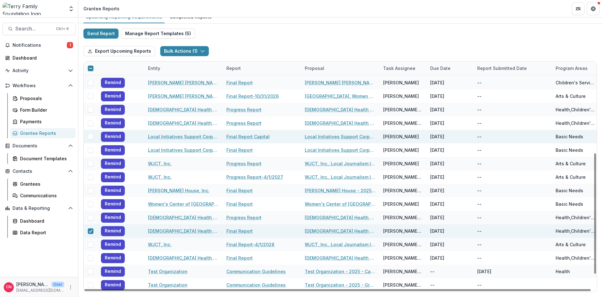
scroll to position [202, 0]
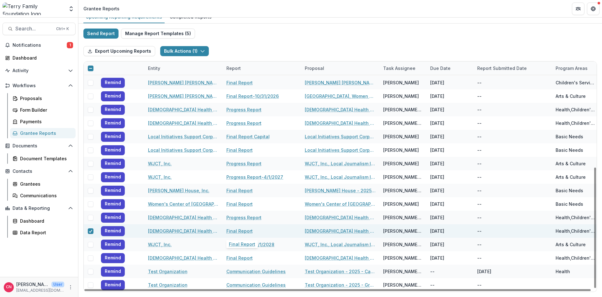
click at [236, 230] on link "Final Report" at bounding box center [239, 231] width 26 height 7
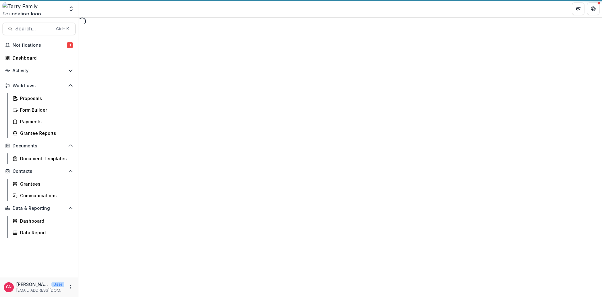
select select "********"
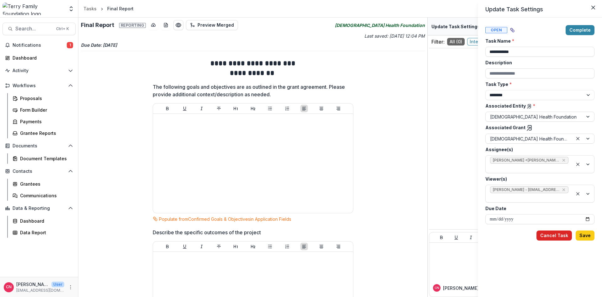
click at [552, 235] on button "Cancel Task" at bounding box center [554, 235] width 35 height 10
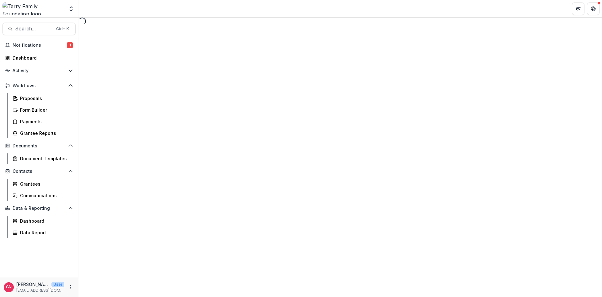
select select "********"
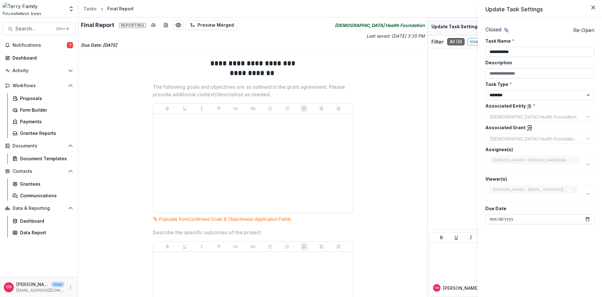
click at [43, 132] on div "**********" at bounding box center [301, 148] width 602 height 297
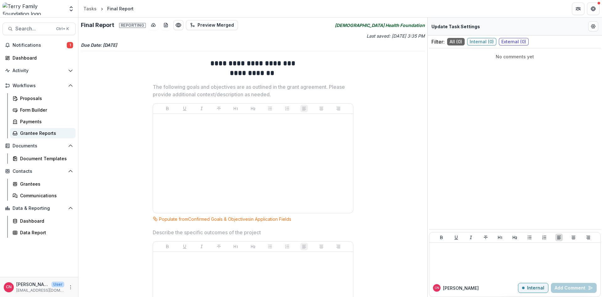
click at [45, 130] on div "Grantee Reports" at bounding box center [45, 133] width 50 height 7
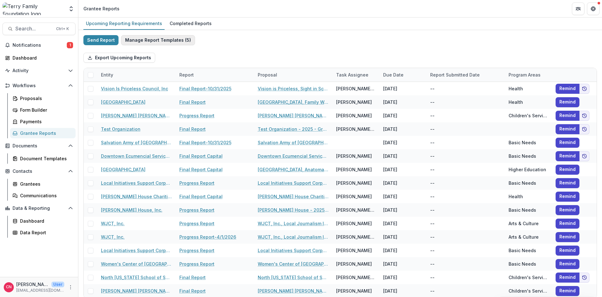
click at [165, 40] on button "Manage Report Templates ( 5 )" at bounding box center [158, 40] width 74 height 10
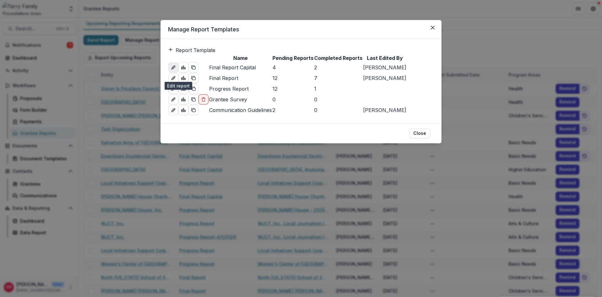
click at [176, 70] on icon "edit-report" at bounding box center [173, 67] width 5 height 5
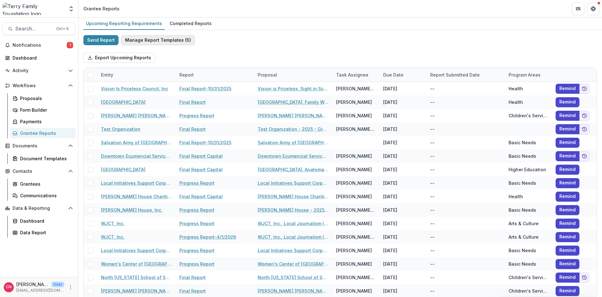
click at [152, 38] on button "Manage Report Templates ( 5 )" at bounding box center [158, 40] width 74 height 10
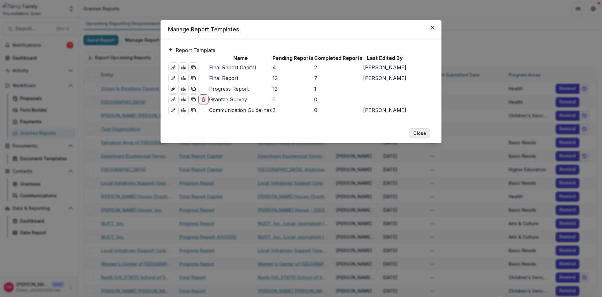
click at [415, 138] on button "Close" at bounding box center [419, 133] width 21 height 10
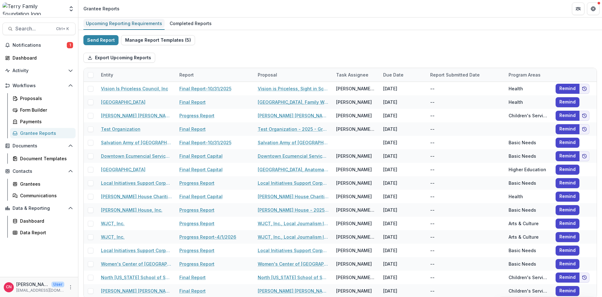
click at [108, 22] on div "Upcoming Reporting Requirements" at bounding box center [123, 23] width 81 height 9
click at [122, 21] on div "Upcoming Reporting Requirements" at bounding box center [123, 23] width 81 height 9
click at [115, 23] on div "Upcoming Reporting Requirements" at bounding box center [123, 23] width 81 height 9
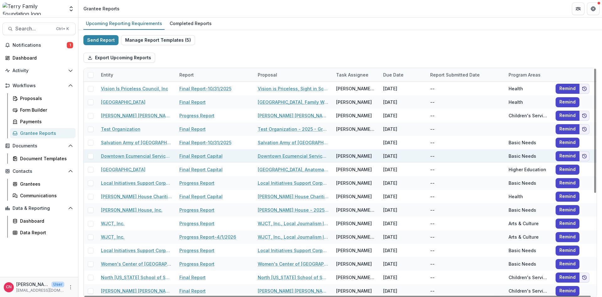
click at [91, 156] on span at bounding box center [91, 156] width 6 height 6
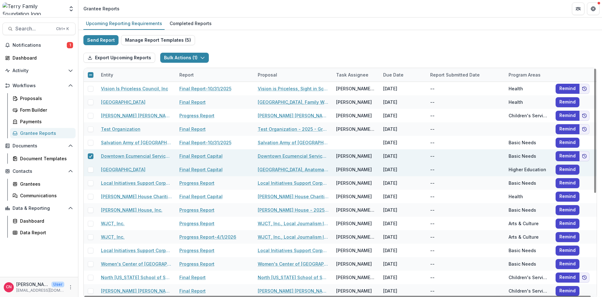
click at [89, 169] on span at bounding box center [91, 170] width 6 height 6
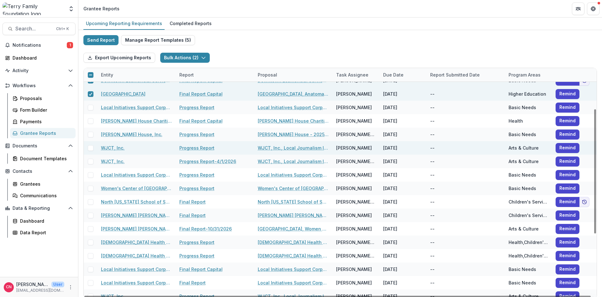
scroll to position [75, 0]
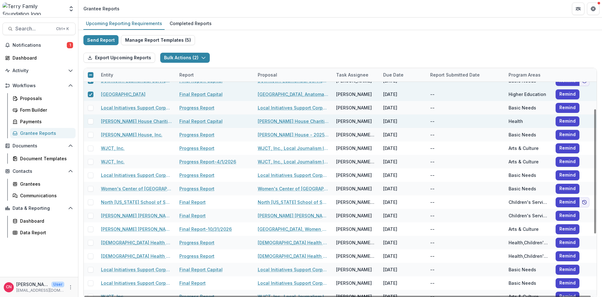
click at [89, 121] on span at bounding box center [91, 122] width 6 height 6
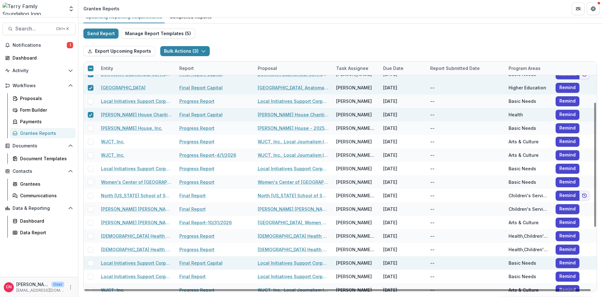
click at [90, 264] on span at bounding box center [91, 263] width 6 height 6
click at [89, 263] on icon at bounding box center [91, 263] width 4 height 3
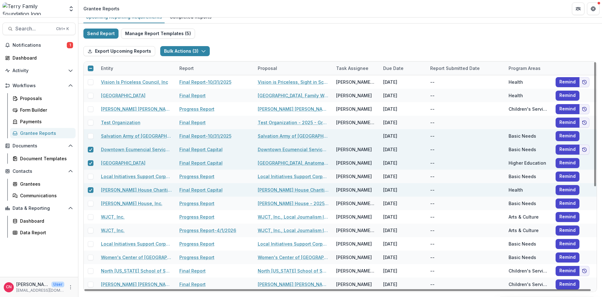
scroll to position [0, 0]
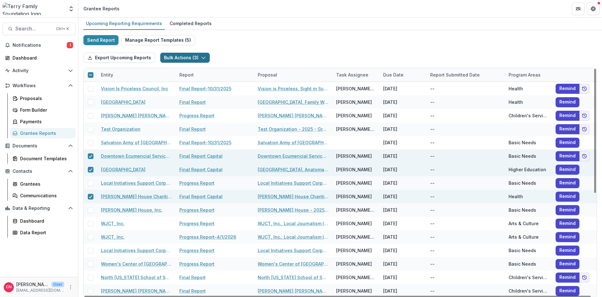
click at [201, 53] on button "Bulk Actions ( 3 )" at bounding box center [185, 58] width 50 height 10
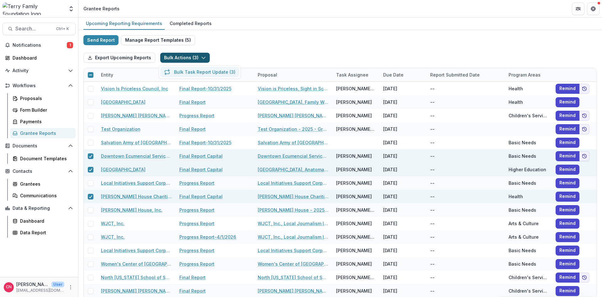
click at [193, 71] on button "Bulk Task Report Update ( 3 )" at bounding box center [199, 72] width 79 height 10
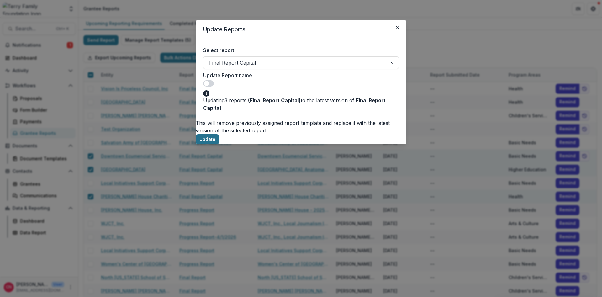
click at [219, 134] on button "Update" at bounding box center [208, 139] width 24 height 10
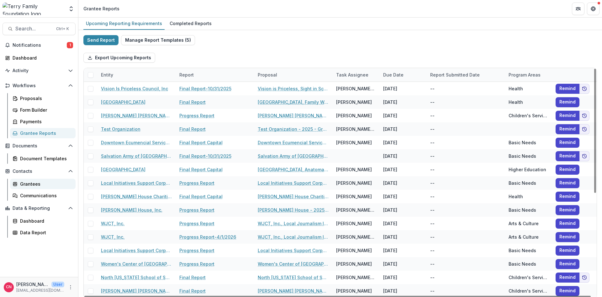
click at [37, 185] on div "Grantees" at bounding box center [45, 184] width 50 height 7
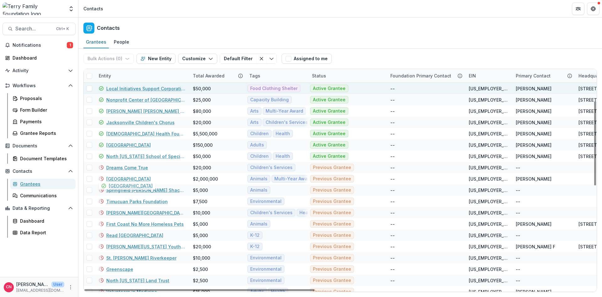
scroll to position [75, 0]
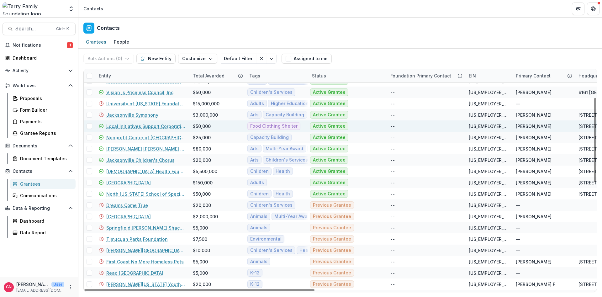
click at [157, 125] on link "Local Initiatives Support Corporation" at bounding box center [145, 126] width 79 height 7
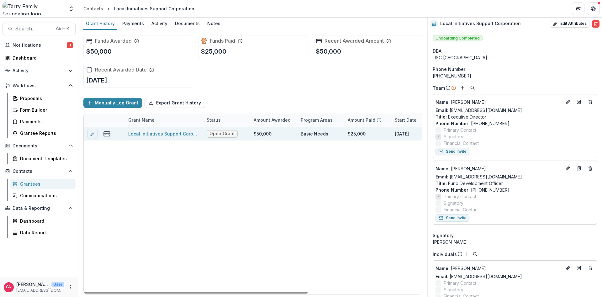
click at [154, 131] on link "Local Initiatives Support Corporation - 2025 - General Operating Support" at bounding box center [163, 133] width 71 height 7
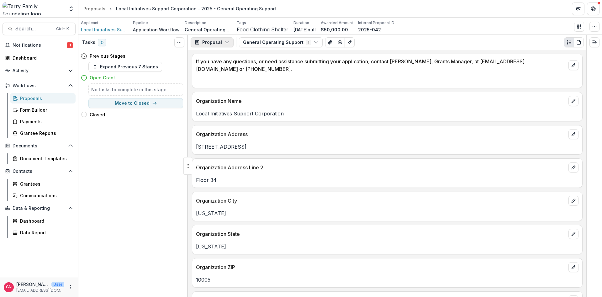
click at [228, 40] on icon "button" at bounding box center [227, 42] width 5 height 5
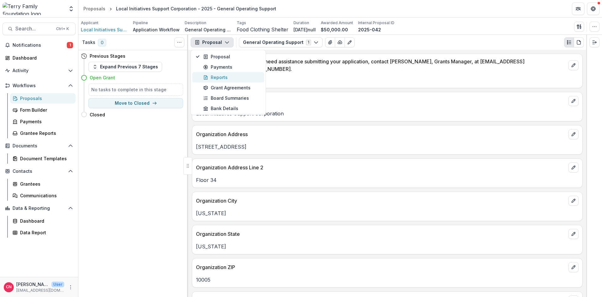
click at [218, 77] on div "Reports" at bounding box center [231, 77] width 57 height 7
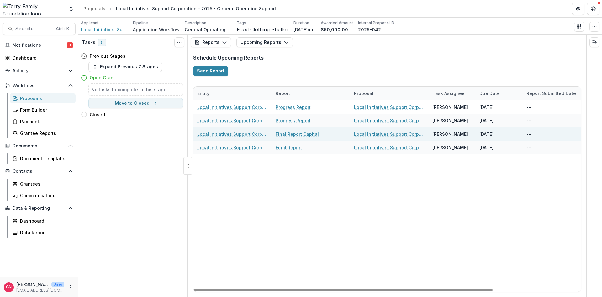
click at [303, 136] on link "Final Report Capital" at bounding box center [297, 134] width 43 height 7
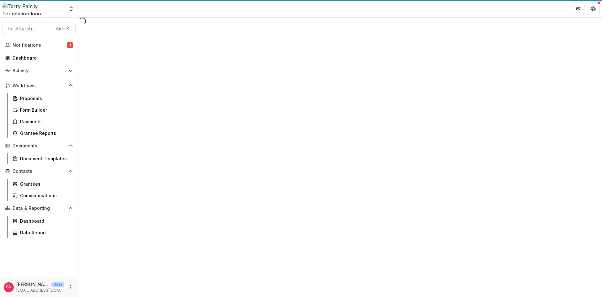
select select "********"
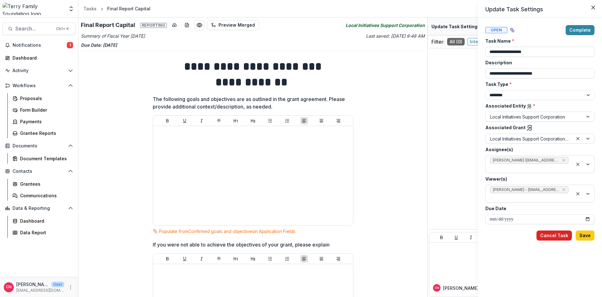
click at [553, 230] on button "Cancel Task" at bounding box center [554, 235] width 35 height 10
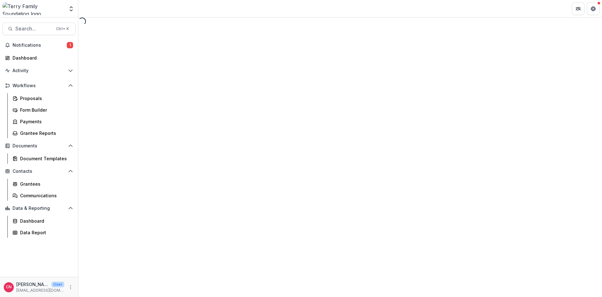
select select "********"
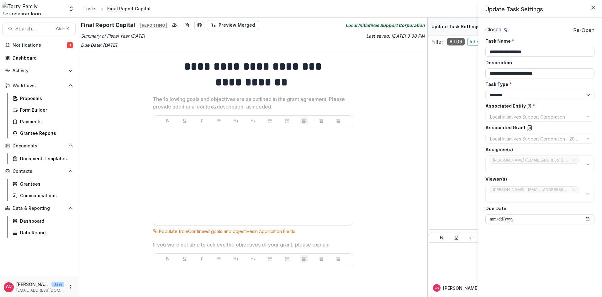
click at [588, 4] on header "Update Task Settings" at bounding box center [540, 9] width 124 height 18
click at [594, 4] on button "Close" at bounding box center [593, 8] width 10 height 10
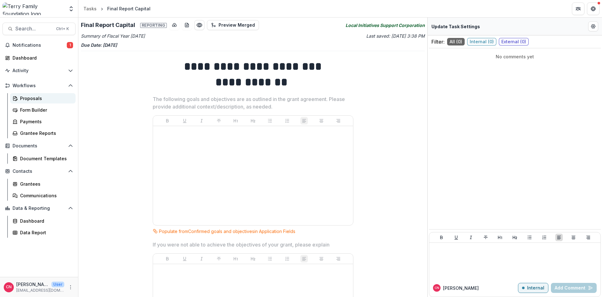
click at [32, 97] on div "Proposals" at bounding box center [45, 98] width 50 height 7
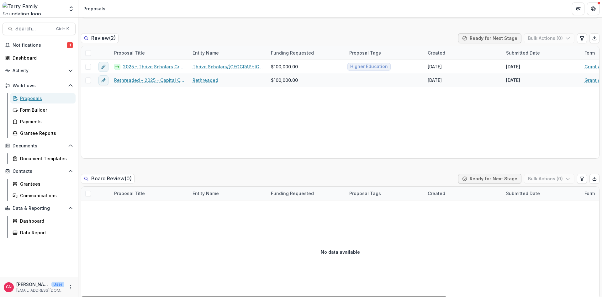
scroll to position [263, 0]
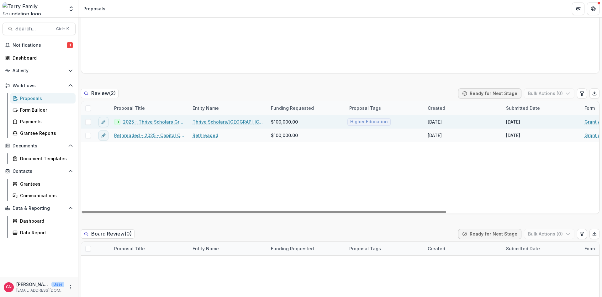
click at [172, 120] on link "2025 - Thrive Scholars Grant Application Form - Program or Project" at bounding box center [154, 122] width 62 height 7
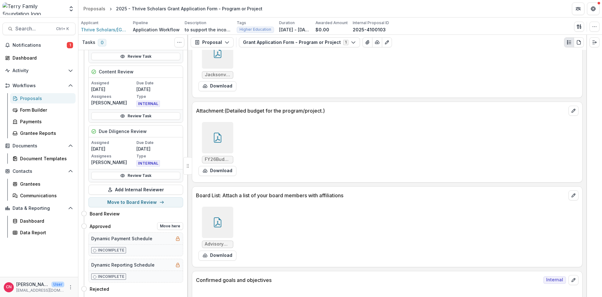
scroll to position [197, 0]
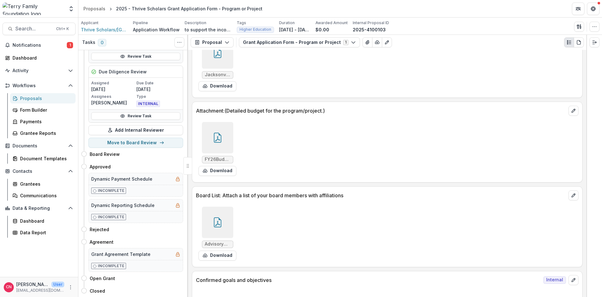
click at [199, 285] on div at bounding box center [387, 290] width 390 height 11
click at [293, 277] on div "Confirmed goals and objectives Internal" at bounding box center [387, 278] width 390 height 14
click at [35, 97] on div "Proposals" at bounding box center [45, 98] width 50 height 7
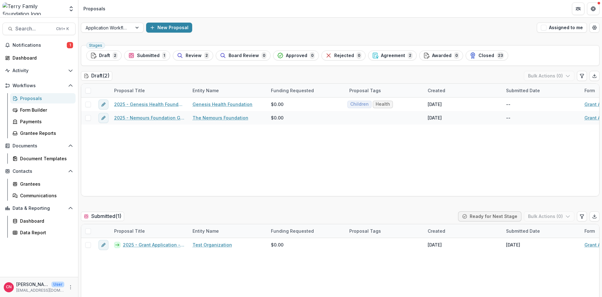
click at [396, 55] on span "Agreement" at bounding box center [393, 55] width 24 height 5
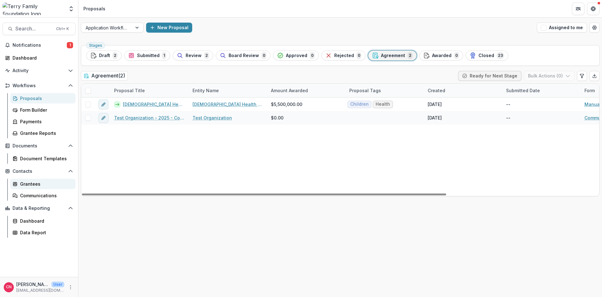
click at [35, 184] on div "Grantees" at bounding box center [45, 184] width 50 height 7
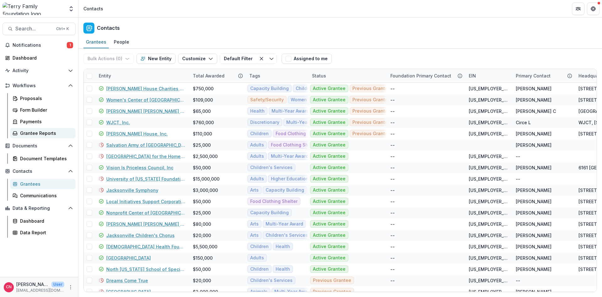
click at [39, 131] on div "Grantee Reports" at bounding box center [45, 133] width 50 height 7
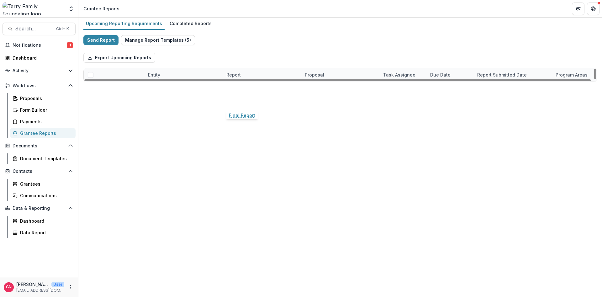
click at [235, 100] on link "Final Report" at bounding box center [239, 102] width 26 height 7
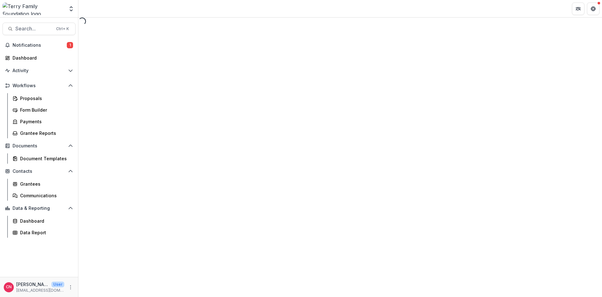
select select "********"
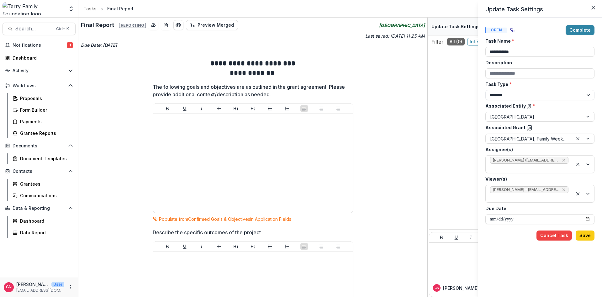
click at [495, 29] on span "Open" at bounding box center [496, 30] width 22 height 6
click at [594, 7] on icon "Close" at bounding box center [593, 8] width 4 height 4
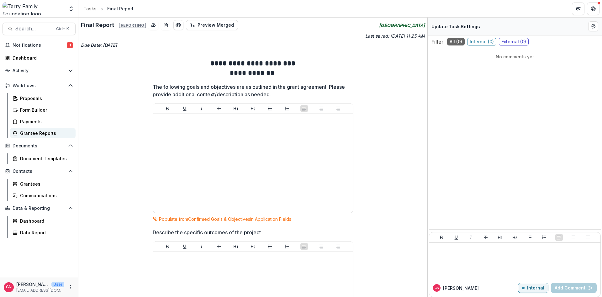
click at [31, 132] on div "Grantee Reports" at bounding box center [45, 133] width 50 height 7
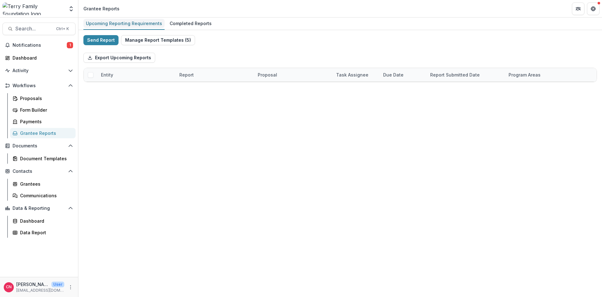
click at [102, 21] on div "Upcoming Reporting Requirements" at bounding box center [123, 23] width 81 height 9
click at [156, 38] on button "Manage Report Templates ( 5 )" at bounding box center [158, 40] width 74 height 10
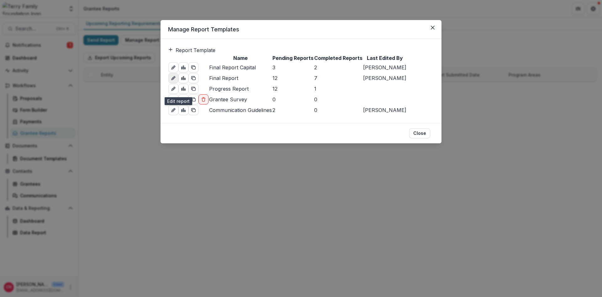
click at [176, 81] on icon "edit-report" at bounding box center [173, 78] width 5 height 5
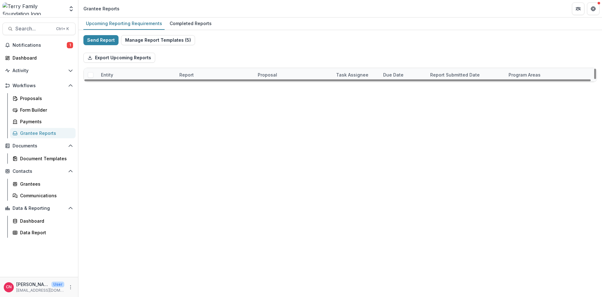
click at [90, 101] on span at bounding box center [91, 102] width 6 height 6
click at [200, 54] on button "Bulk Actions ( 1 )" at bounding box center [184, 58] width 49 height 10
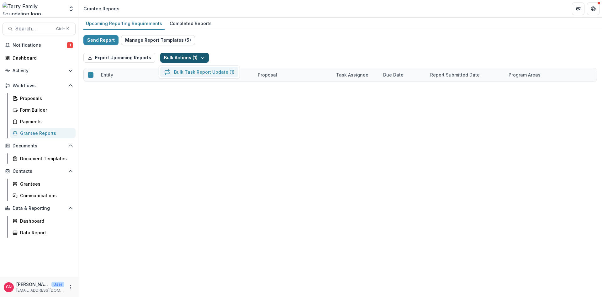
click at [198, 70] on button "Bulk Task Report Update ( 1 )" at bounding box center [199, 72] width 78 height 10
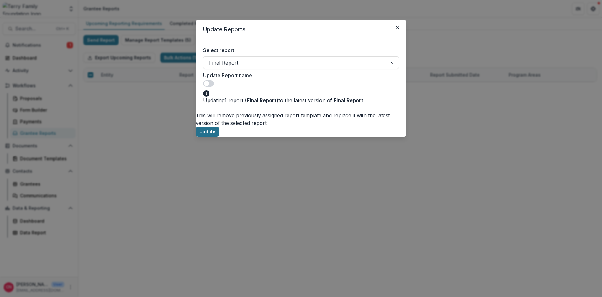
click at [219, 127] on button "Update" at bounding box center [208, 132] width 24 height 10
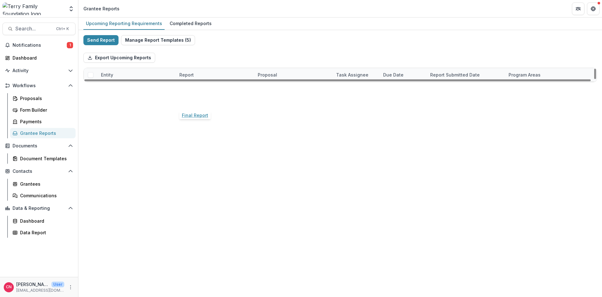
click at [198, 101] on link "Final Report" at bounding box center [192, 102] width 26 height 7
select select "********"
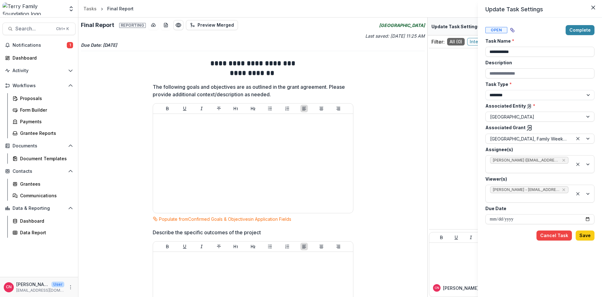
click at [592, 5] on button "Close" at bounding box center [593, 8] width 10 height 10
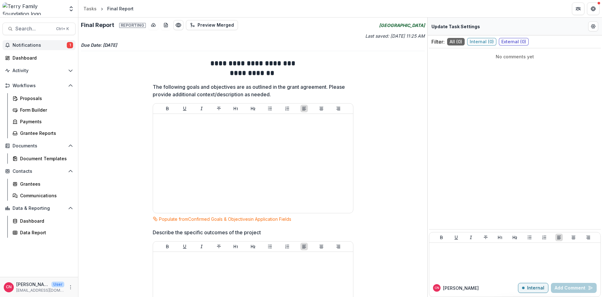
click at [31, 45] on span "Notifications" at bounding box center [40, 45] width 54 height 5
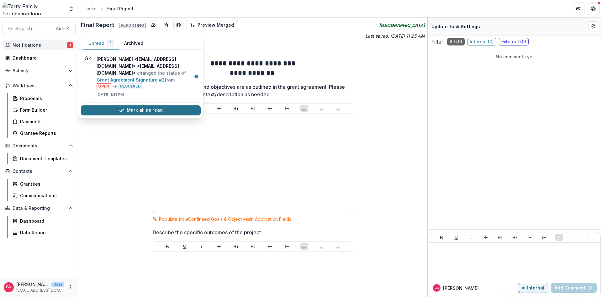
click at [137, 105] on button "Mark all as read" at bounding box center [141, 110] width 120 height 10
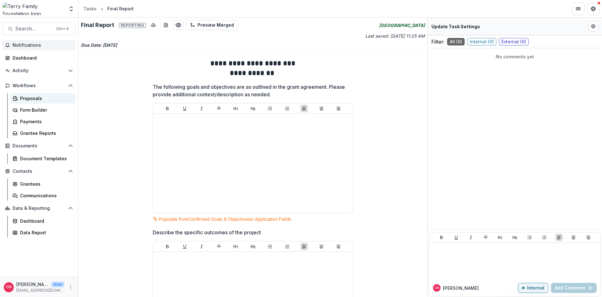
click at [24, 97] on div "Proposals" at bounding box center [45, 98] width 50 height 7
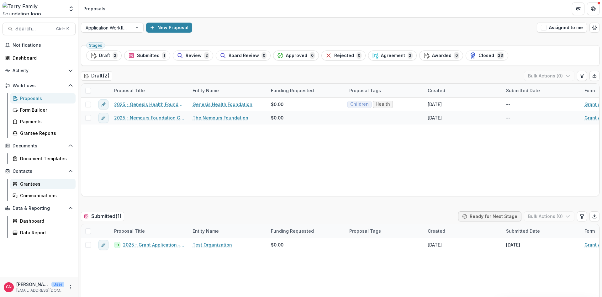
click at [34, 183] on div "Grantees" at bounding box center [45, 184] width 50 height 7
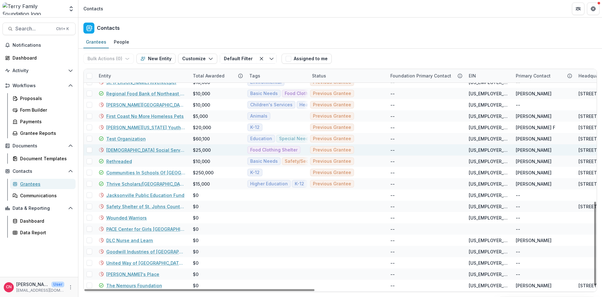
scroll to position [356, 0]
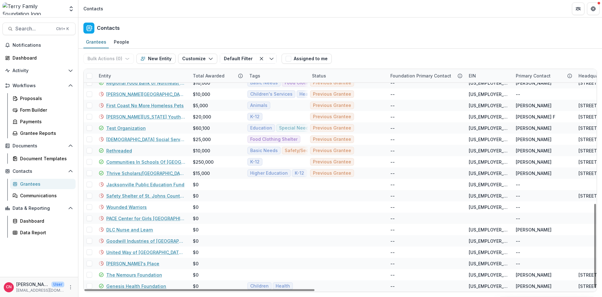
click at [132, 72] on div "Entity" at bounding box center [142, 75] width 94 height 13
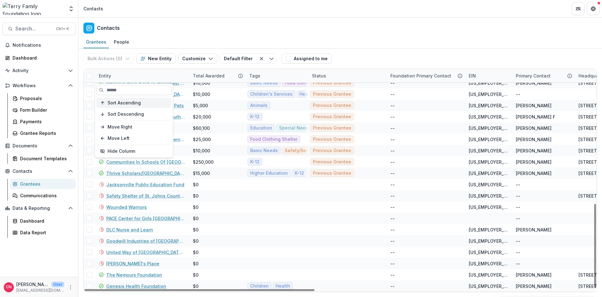
click at [130, 103] on span "Sort Ascending" at bounding box center [124, 102] width 33 height 5
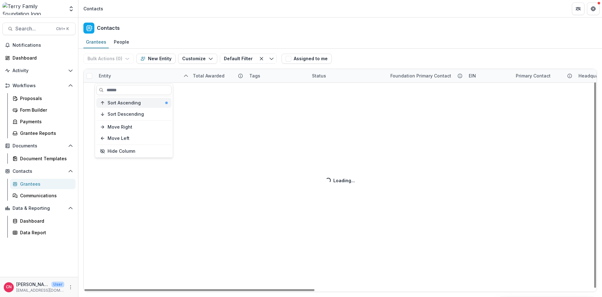
scroll to position [14, 0]
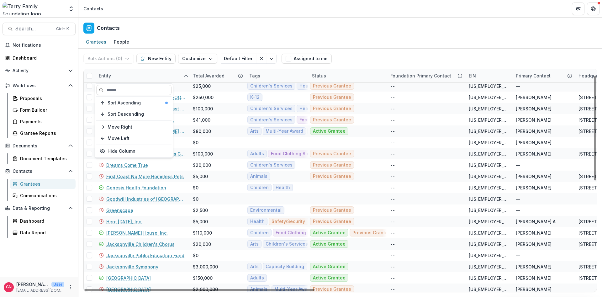
click at [119, 71] on div "Entity" at bounding box center [142, 75] width 94 height 13
